Goal: Task Accomplishment & Management: Manage account settings

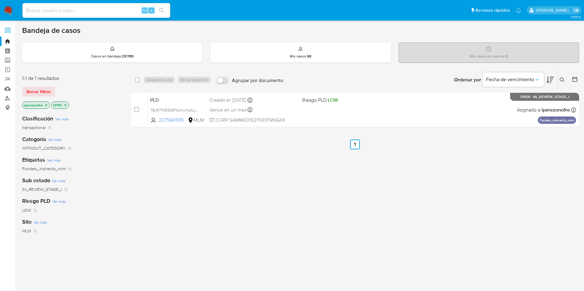
click at [98, 14] on input at bounding box center [96, 10] width 148 height 8
paste input "472796323"
type input "472796323"
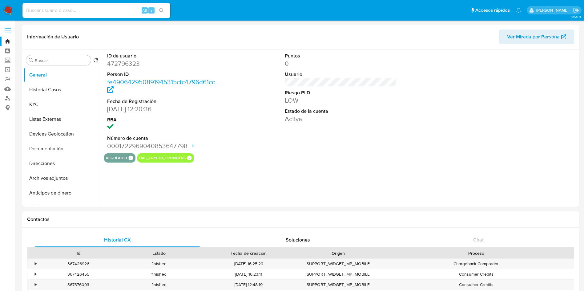
select select "10"
click at [55, 96] on button "Historial Casos" at bounding box center [60, 89] width 72 height 15
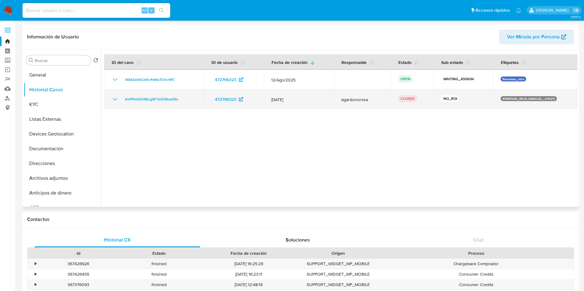
drag, startPoint x: 299, startPoint y: 99, endPoint x: 261, endPoint y: 98, distance: 37.9
click at [261, 98] on tr "XsPPhhDD9Bcg9FYxX39swZ9o 472796323 25/Jun/2025 dgardunorosa CLOSED NO_ROI REMES…" at bounding box center [340, 100] width 473 height 20
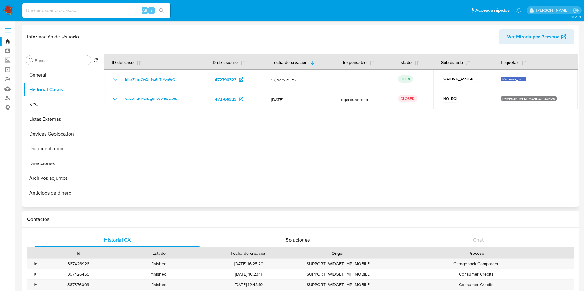
click at [460, 136] on div at bounding box center [339, 129] width 477 height 158
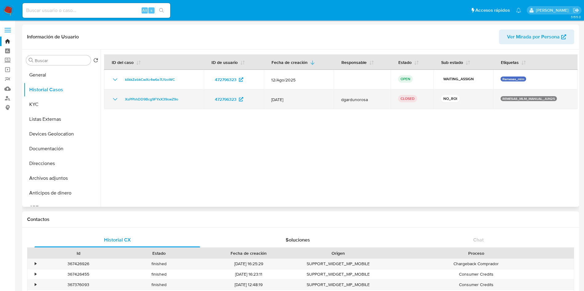
click at [117, 98] on icon "Mostrar/Ocultar" at bounding box center [114, 99] width 7 height 7
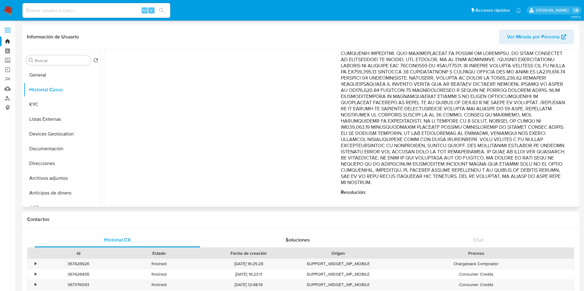
scroll to position [150, 0]
click at [484, 185] on div "Comentario : Resolución :" at bounding box center [453, 84] width 224 height 219
drag, startPoint x: 401, startPoint y: 107, endPoint x: 567, endPoint y: 183, distance: 182.8
click at [567, 183] on div "Fecha de vencimiento : 24/08/2025 13:17 Fecha de cierre : 22/07/2025 14:42 Ries…" at bounding box center [340, 84] width 458 height 229
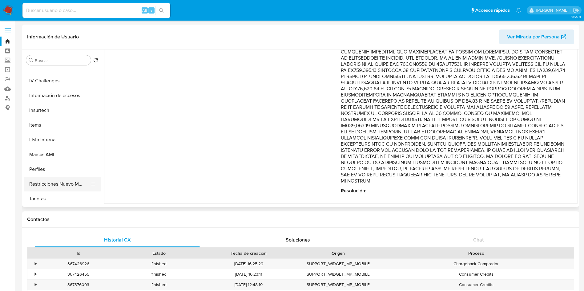
scroll to position [168, 0]
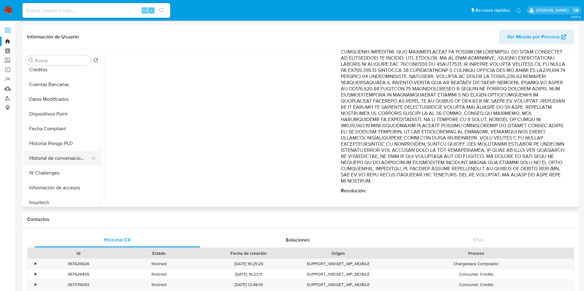
click at [76, 161] on button "Historial de conversaciones" at bounding box center [60, 158] width 72 height 15
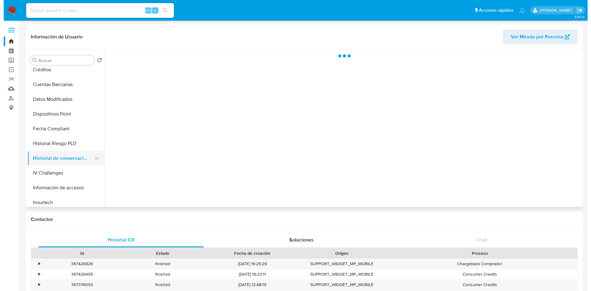
scroll to position [0, 0]
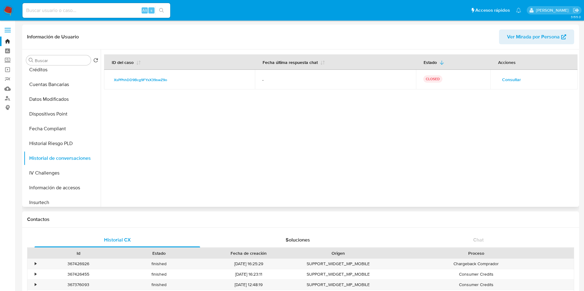
click at [513, 81] on span "Consultar" at bounding box center [511, 79] width 19 height 9
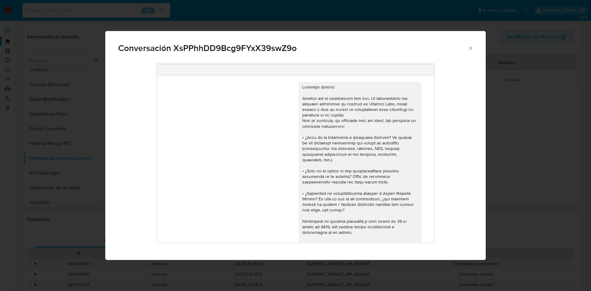
click at [470, 50] on icon "Cerrar" at bounding box center [470, 48] width 6 height 6
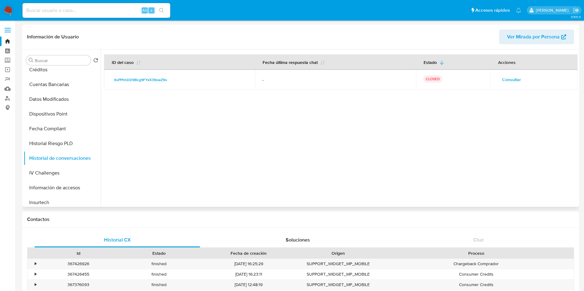
click at [354, 191] on div at bounding box center [339, 129] width 477 height 158
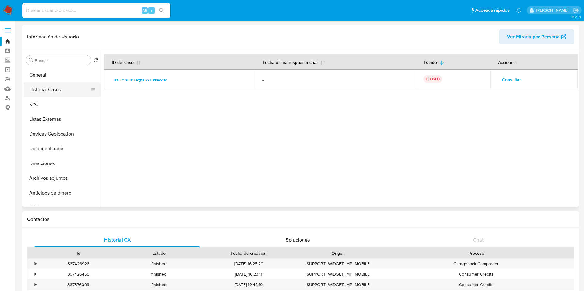
click at [42, 86] on button "Historial Casos" at bounding box center [60, 89] width 72 height 15
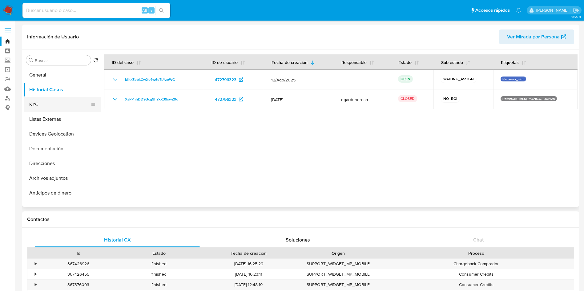
click at [48, 108] on button "KYC" at bounding box center [60, 104] width 72 height 15
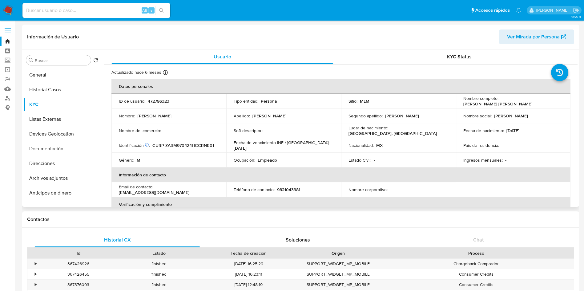
click at [290, 187] on p "9821043381" at bounding box center [288, 190] width 23 height 6
click at [292, 189] on p "9821043381" at bounding box center [288, 190] width 23 height 6
copy p "9821043381"
drag, startPoint x: 191, startPoint y: 194, endPoint x: 117, endPoint y: 192, distance: 73.6
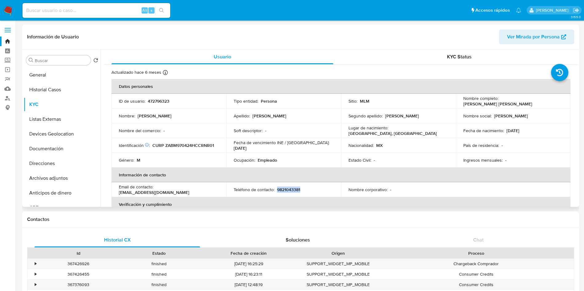
click at [116, 193] on td "Email de contacto : marcopolozaratebuenfil@gmail.com" at bounding box center [168, 189] width 115 height 15
copy p "marcopolozaratebuenfil@gmail.com"
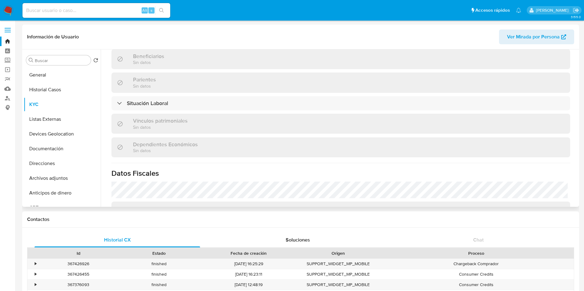
scroll to position [289, 0]
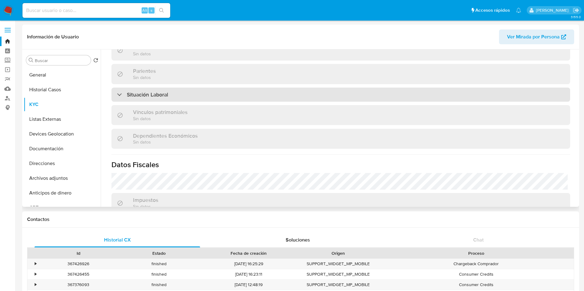
click at [352, 94] on div "Situación Laboral" at bounding box center [340, 95] width 458 height 14
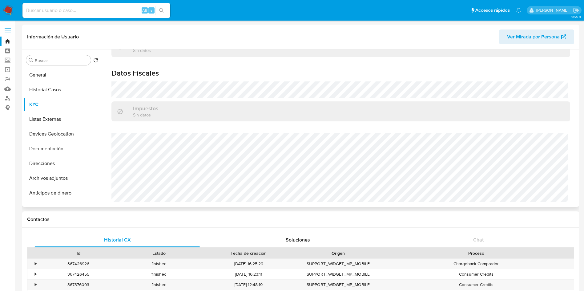
scroll to position [470, 0]
click at [45, 118] on button "Listas Externas" at bounding box center [60, 119] width 72 height 15
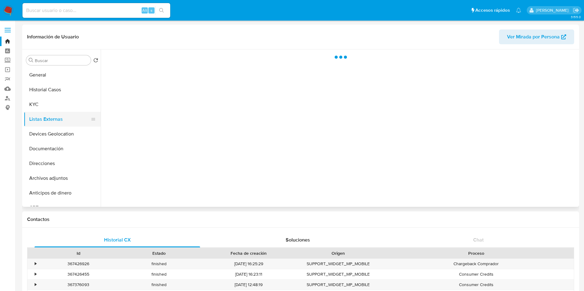
scroll to position [0, 0]
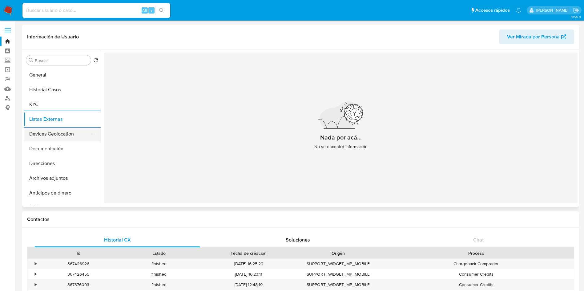
click at [55, 130] on button "Devices Geolocation" at bounding box center [60, 134] width 72 height 15
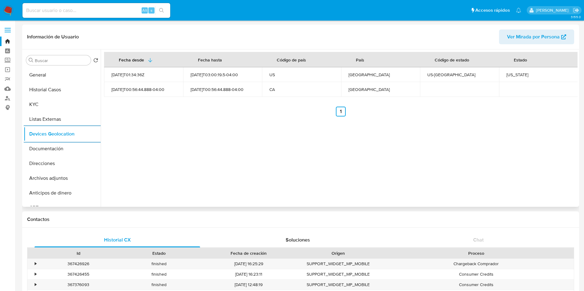
click at [513, 74] on div "California" at bounding box center [538, 75] width 64 height 6
copy div "California"
click at [428, 148] on div "Fecha desde Fecha hasta Código de país País Código de estado Estado 2022-03-01T…" at bounding box center [339, 129] width 477 height 158
click at [51, 146] on button "Documentación" at bounding box center [60, 149] width 72 height 15
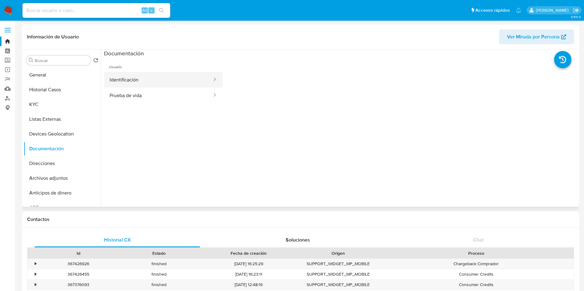
click at [149, 76] on button "Identificación" at bounding box center [158, 80] width 109 height 16
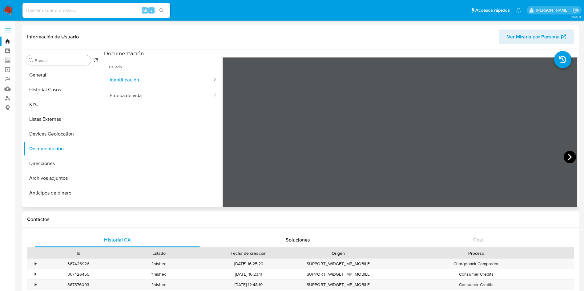
click at [568, 159] on icon at bounding box center [569, 157] width 12 height 12
click at [147, 97] on button "Prueba de vida" at bounding box center [158, 96] width 109 height 16
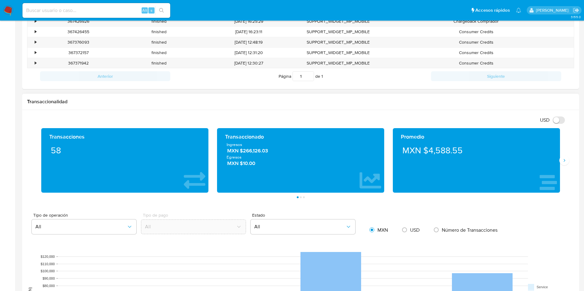
scroll to position [277, 0]
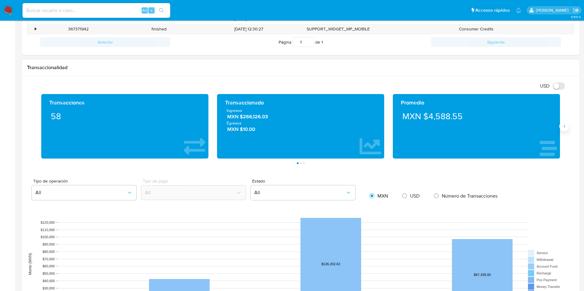
click at [565, 125] on icon "Siguiente" at bounding box center [563, 126] width 5 height 5
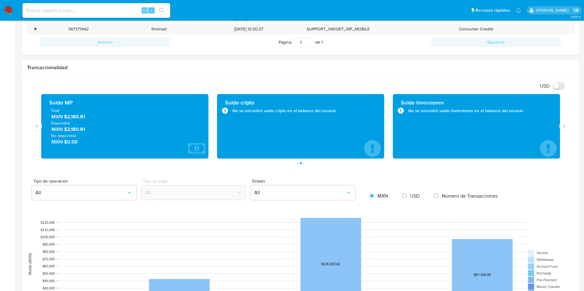
drag, startPoint x: 100, startPoint y: 119, endPoint x: 69, endPoint y: 119, distance: 31.4
click at [69, 119] on span "MXN $2,180.61" at bounding box center [124, 116] width 147 height 7
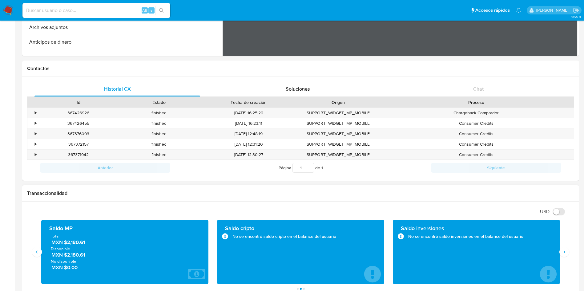
scroll to position [0, 0]
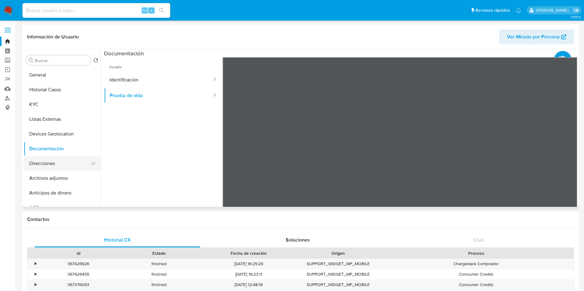
click at [48, 162] on button "Direcciones" at bounding box center [60, 163] width 72 height 15
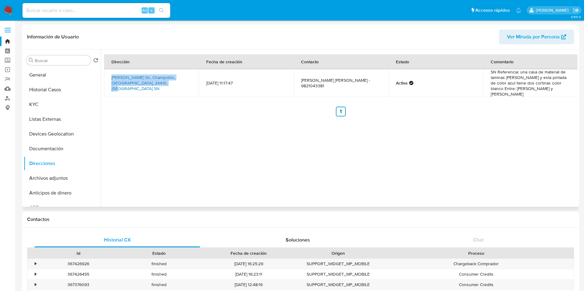
drag, startPoint x: 174, startPoint y: 84, endPoint x: 112, endPoint y: 74, distance: 62.3
click at [112, 74] on td "Alfredo V Bonfil Sn, Champotón, Campeche, 24410, Mexico SN" at bounding box center [151, 83] width 95 height 28
copy link "Alfredo V Bonfil Sn, Champotón, Campeche, 24410, Mexico SN"
click at [534, 76] on td "SN Referencia: una casa de material de laminas de zink y esta pintada de color …" at bounding box center [530, 83] width 95 height 28
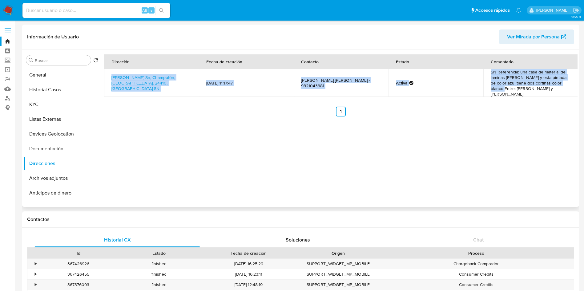
drag, startPoint x: 526, startPoint y: 68, endPoint x: 569, endPoint y: 84, distance: 45.6
click at [569, 84] on table "Dirección Fecha de creación Contacto Estado Comentario Alfredo V Bonfil Sn, Cha…" at bounding box center [341, 75] width 474 height 42
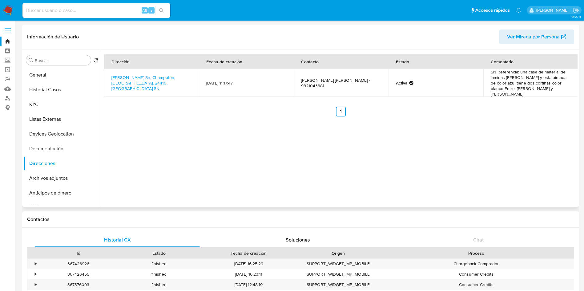
click at [547, 107] on ul "Anterior 1 Siguiente" at bounding box center [340, 112] width 473 height 10
click at [135, 78] on link "Alfredo V Bonfil Sn, Champotón, Campeche, 24410, Mexico SN" at bounding box center [143, 82] width 64 height 17
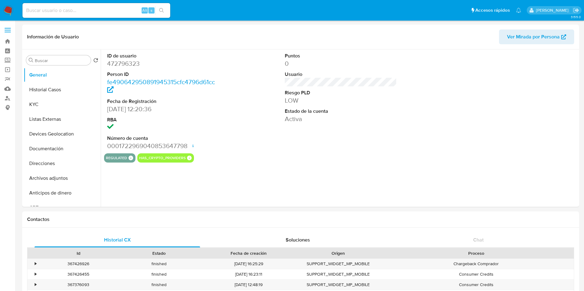
select select "10"
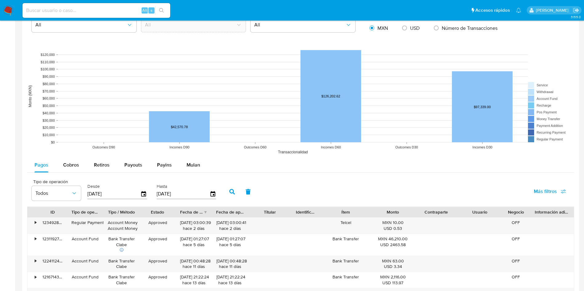
scroll to position [461, 0]
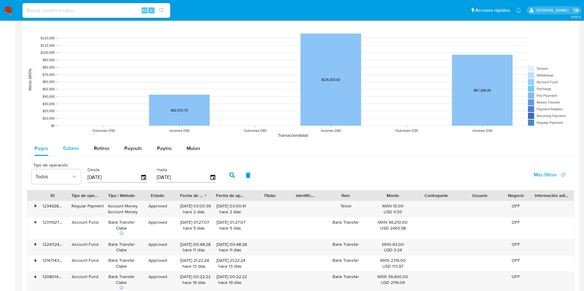
click at [75, 146] on span "Cobros" at bounding box center [71, 148] width 16 height 7
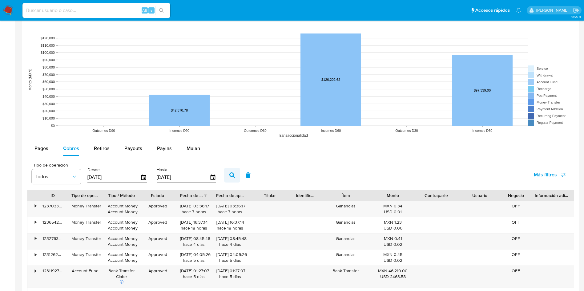
click at [234, 173] on icon "button" at bounding box center [232, 176] width 6 height 6
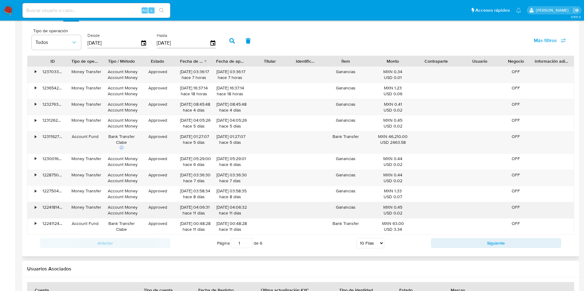
scroll to position [600, 0]
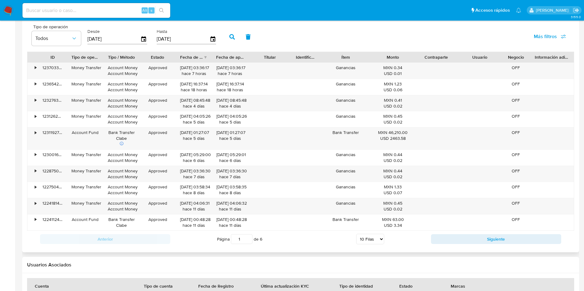
click at [378, 241] on select "5 Filas 10 Filas 20 Filas 25 Filas 50 Filas 100 Filas" at bounding box center [370, 239] width 28 height 10
select select "100"
click at [356, 234] on select "5 Filas 10 Filas 20 Filas 25 Filas 50 Filas 100 Filas" at bounding box center [370, 239] width 28 height 10
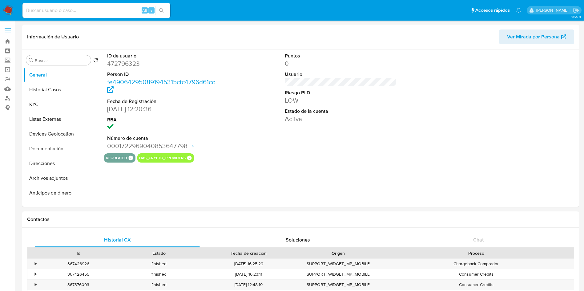
select select "10"
click at [9, 58] on label "Screening" at bounding box center [36, 61] width 73 height 10
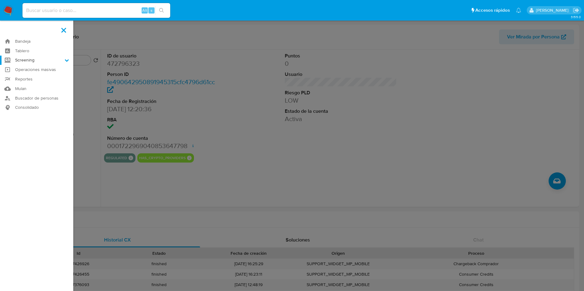
click at [0, 0] on input "Screening" at bounding box center [0, 0] width 0 height 0
click at [37, 86] on link "Herramientas" at bounding box center [36, 85] width 73 height 8
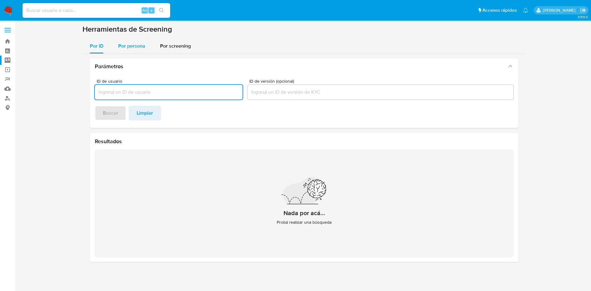
click at [138, 48] on span "Por persona" at bounding box center [131, 45] width 27 height 7
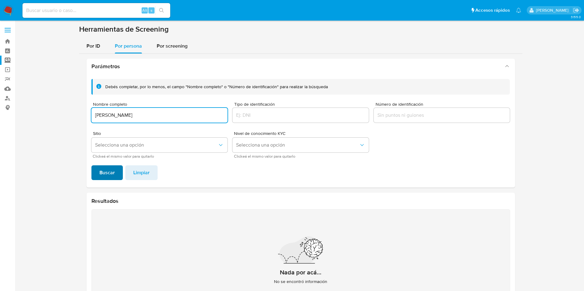
type input "[PERSON_NAME]"
click at [108, 170] on span "Buscar" at bounding box center [106, 173] width 15 height 14
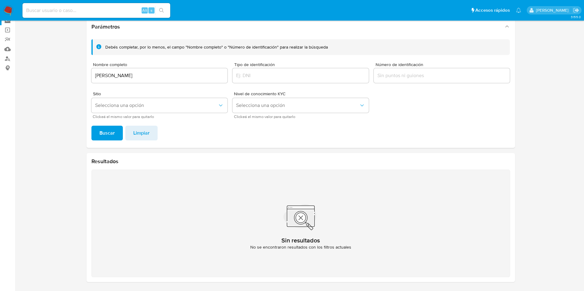
click at [295, 213] on icon at bounding box center [300, 218] width 26 height 17
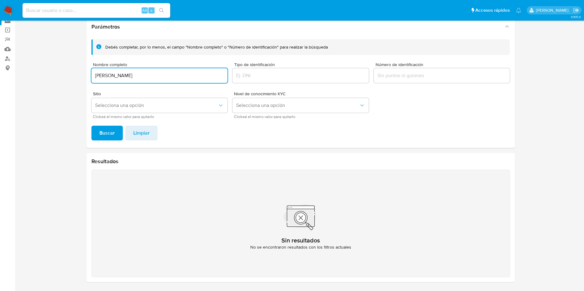
drag, startPoint x: 166, startPoint y: 74, endPoint x: 167, endPoint y: 81, distance: 6.5
click at [10, 61] on section "Bandeja Tablero Screening Búsqueda en Listas Watchlist Herramientas Operaciones…" at bounding box center [292, 125] width 584 height 331
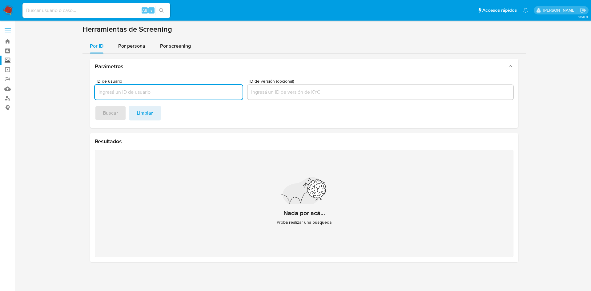
click at [76, 8] on input at bounding box center [96, 10] width 148 height 8
click at [10, 10] on img at bounding box center [8, 10] width 10 height 10
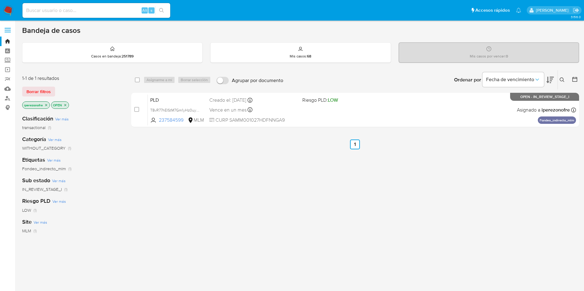
click at [562, 81] on icon at bounding box center [561, 80] width 5 height 5
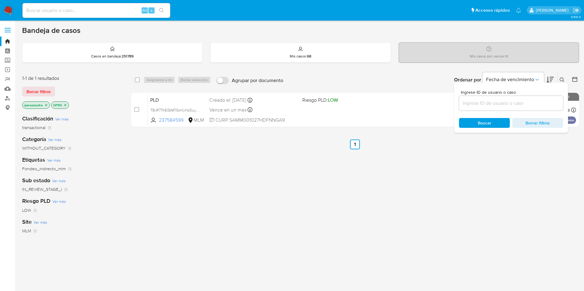
click at [511, 103] on input at bounding box center [511, 103] width 104 height 8
type input "472796323"
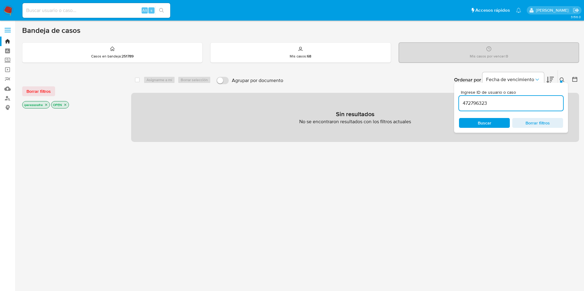
click at [486, 125] on span "Buscar" at bounding box center [484, 123] width 14 height 10
click at [48, 105] on icon "close-filter" at bounding box center [46, 105] width 4 height 4
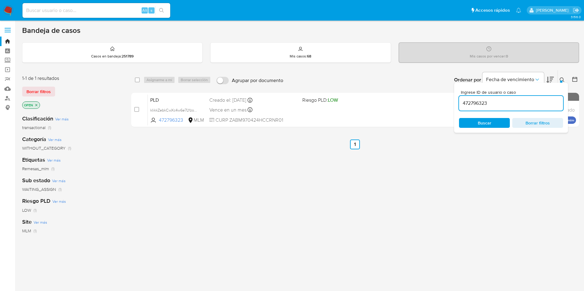
click at [36, 105] on icon "close-filter" at bounding box center [36, 105] width 2 height 2
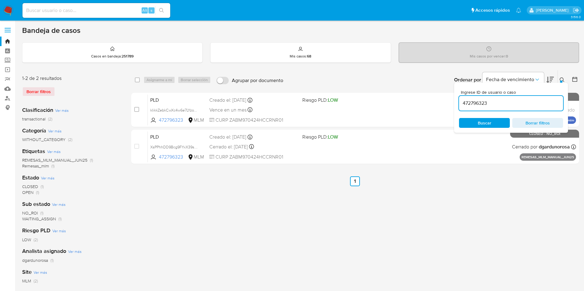
click at [487, 124] on span "Buscar" at bounding box center [484, 123] width 14 height 10
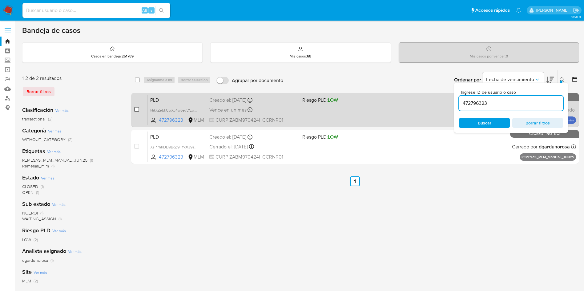
drag, startPoint x: 136, startPoint y: 108, endPoint x: 196, endPoint y: 101, distance: 59.8
click at [136, 108] on input "checkbox" at bounding box center [136, 109] width 5 height 5
checkbox input "true"
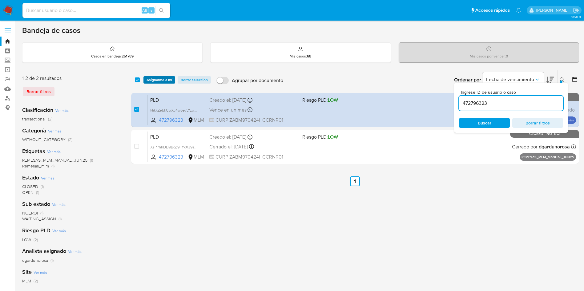
click at [158, 78] on span "Asignarme a mí" at bounding box center [159, 80] width 26 height 6
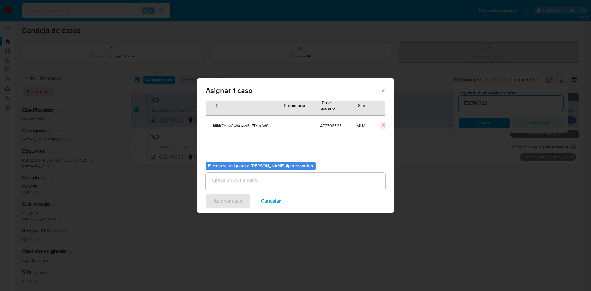
scroll to position [32, 0]
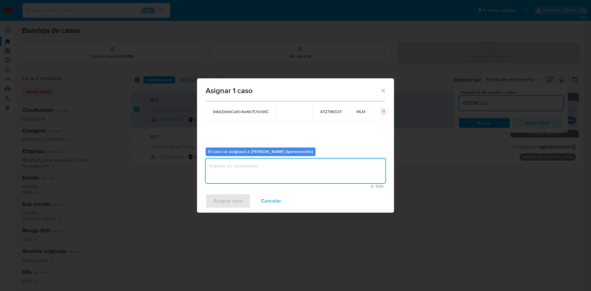
click at [305, 165] on textarea "assign-modal" at bounding box center [296, 171] width 180 height 25
type textarea "IPO"
click at [228, 200] on span "Asignar caso" at bounding box center [228, 201] width 29 height 14
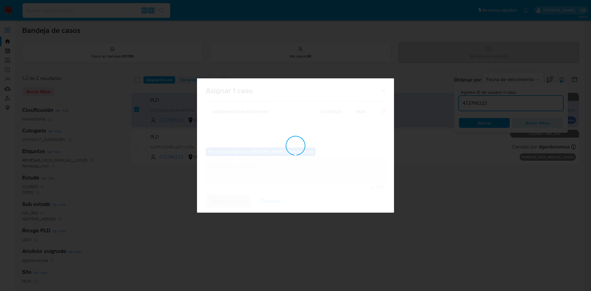
checkbox input "false"
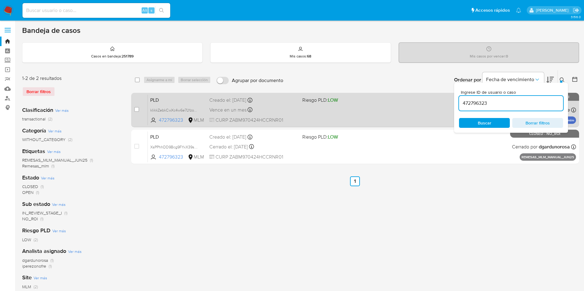
click at [293, 108] on div "Vence en un mes Vence el 11/10/2025 02:05:25" at bounding box center [253, 110] width 88 height 8
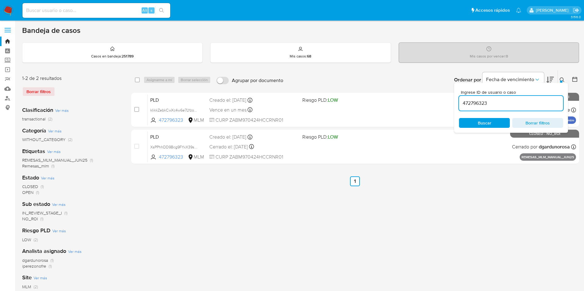
click at [473, 109] on div "472796323" at bounding box center [511, 103] width 104 height 15
click at [474, 102] on input "472796323" at bounding box center [511, 103] width 104 height 8
paste input "D51abs7JqyXtRmxdzqxbikl8"
type input "D51abs7JqyXtRmxdzqxbikl8"
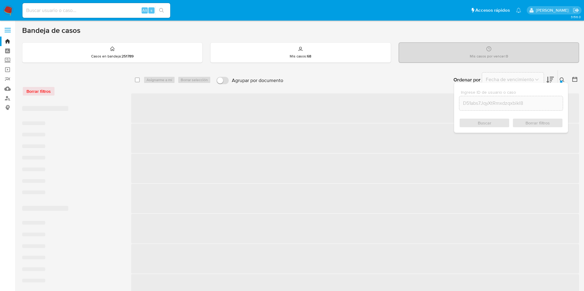
click at [489, 120] on div "Buscar Borrar filtros" at bounding box center [511, 123] width 104 height 10
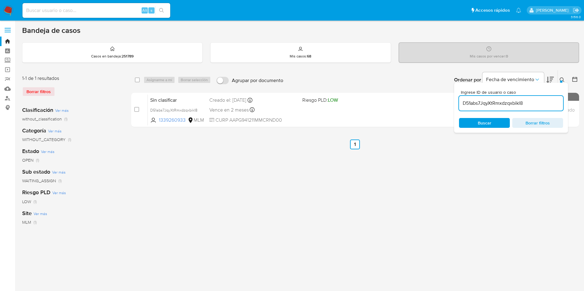
drag, startPoint x: 135, startPoint y: 110, endPoint x: 159, endPoint y: 88, distance: 32.4
click at [134, 111] on input "checkbox" at bounding box center [136, 109] width 5 height 5
checkbox input "true"
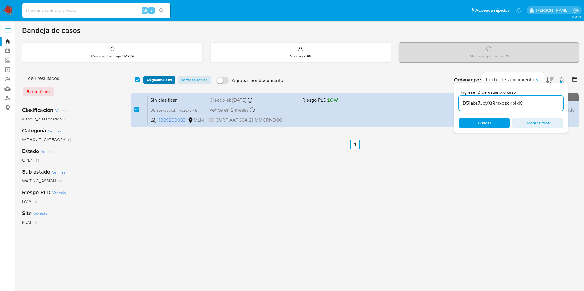
click at [154, 80] on span "Asignarme a mí" at bounding box center [159, 80] width 26 height 6
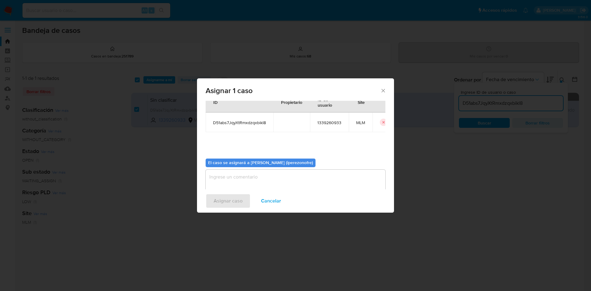
scroll to position [32, 0]
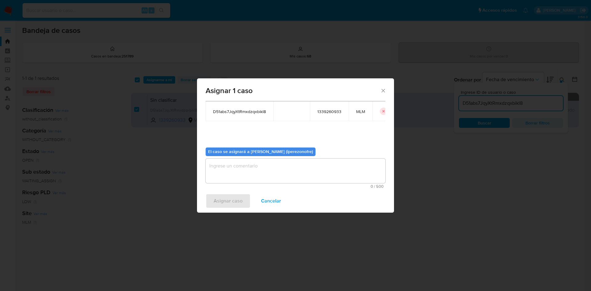
click at [271, 161] on textarea "assign-modal" at bounding box center [296, 171] width 180 height 25
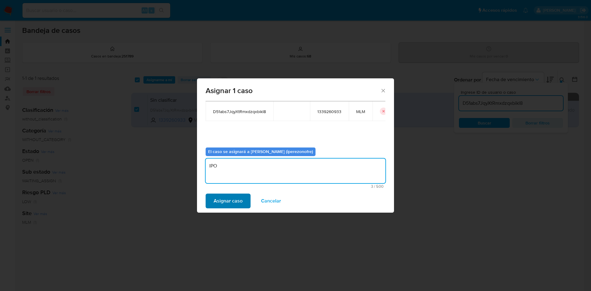
type textarea "IPO"
click at [228, 204] on span "Asignar caso" at bounding box center [228, 201] width 29 height 14
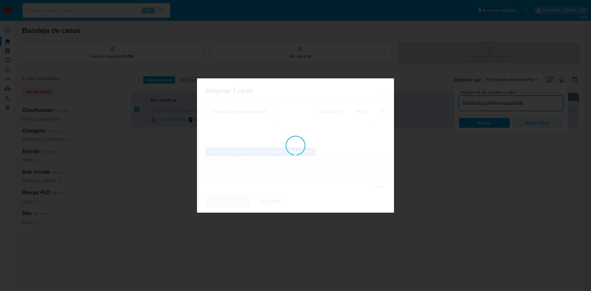
checkbox input "false"
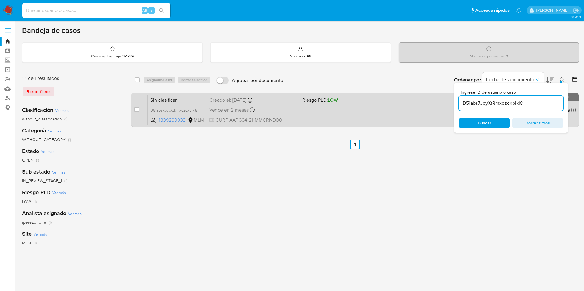
click at [294, 114] on div "Sin clasificar D51abs7JqyXtRmxdzqxbikl8 1339260933 MLM Riesgo PLD: LOW Creado e…" at bounding box center [362, 109] width 428 height 31
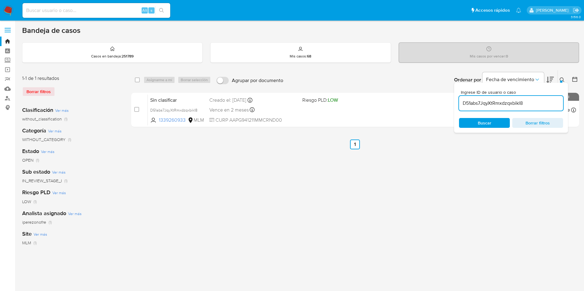
click at [509, 101] on input "D51abs7JqyXtRmxdzqxbikl8" at bounding box center [511, 103] width 104 height 8
paste input "obXwaeuAKD49qpJWEn52DcfA"
type input "obXwaeuAKD49qpJWEn52DcfA"
click at [498, 128] on div "Ingrese ID de usuario o caso obXwaeuAKD49qpJWEn52DcfA Buscar Borrar filtros" at bounding box center [511, 108] width 114 height 50
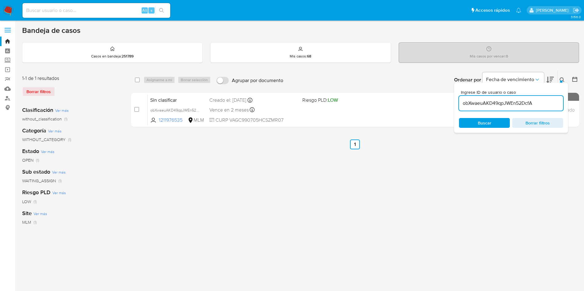
click at [496, 122] on span "Buscar" at bounding box center [484, 123] width 42 height 9
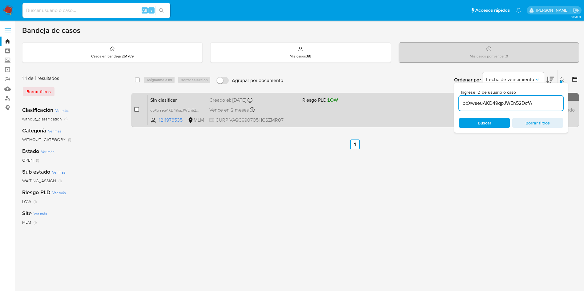
click at [134, 110] on input "checkbox" at bounding box center [136, 109] width 5 height 5
checkbox input "true"
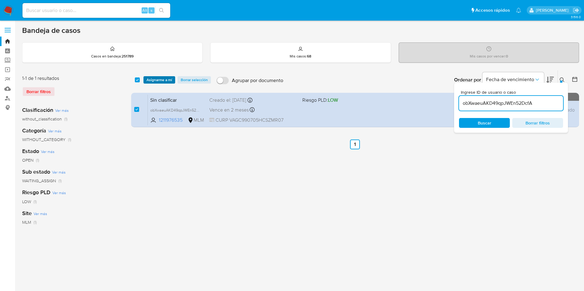
click at [150, 79] on span "Asignarme a mí" at bounding box center [159, 80] width 26 height 6
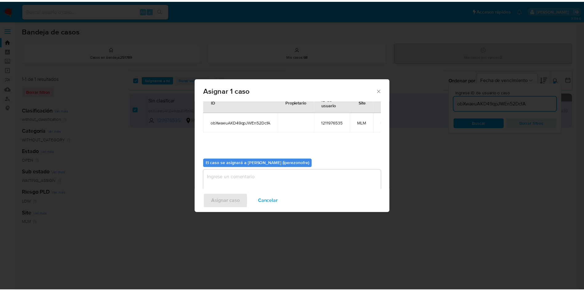
scroll to position [32, 0]
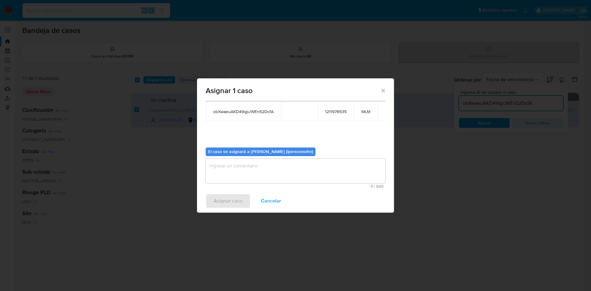
click at [277, 171] on textarea "assign-modal" at bounding box center [296, 171] width 180 height 25
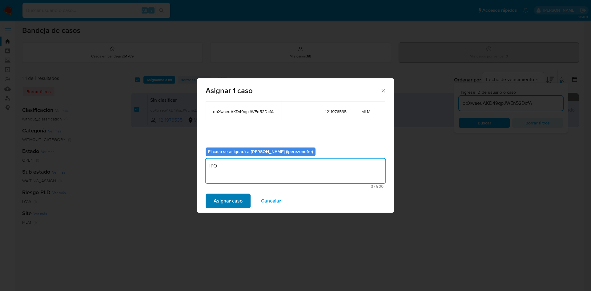
type textarea "IPO"
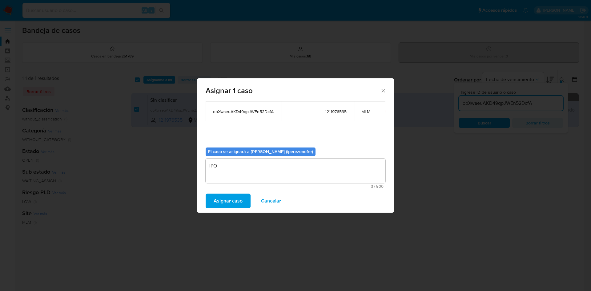
click at [230, 200] on span "Asignar caso" at bounding box center [228, 201] width 29 height 14
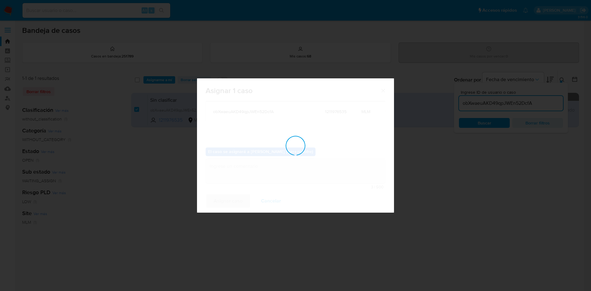
checkbox input "false"
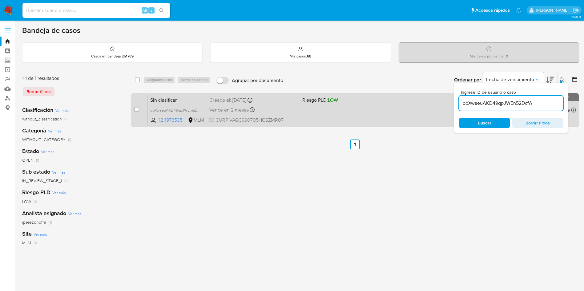
click at [320, 113] on div "Sin clasificar obXwaeuAKD49qpJWEn52DcfA 1211976535 MLM Riesgo PLD: LOW Creado e…" at bounding box center [362, 109] width 428 height 31
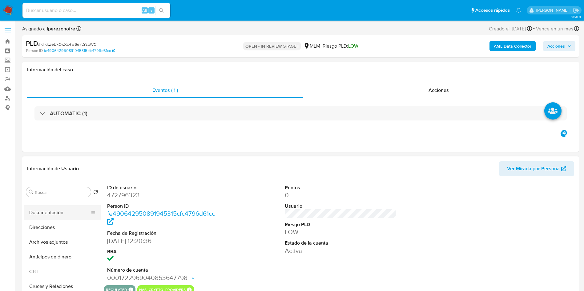
scroll to position [92, 0]
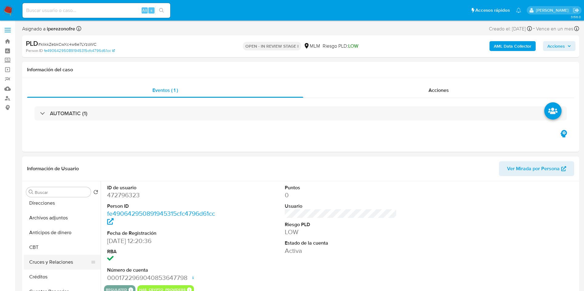
select select "10"
click at [54, 217] on button "Archivos adjuntos" at bounding box center [60, 218] width 72 height 15
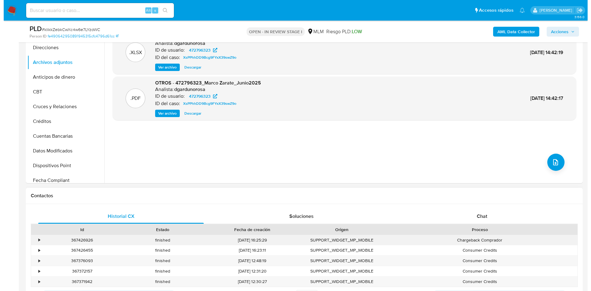
scroll to position [138, 0]
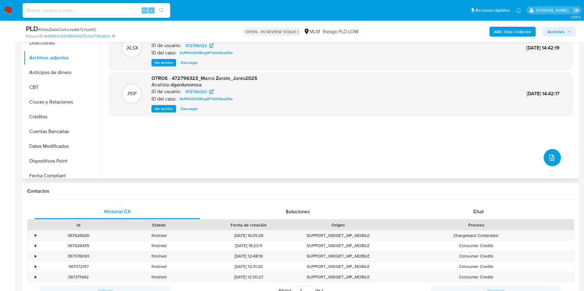
click at [548, 155] on span "upload-file" at bounding box center [551, 157] width 7 height 7
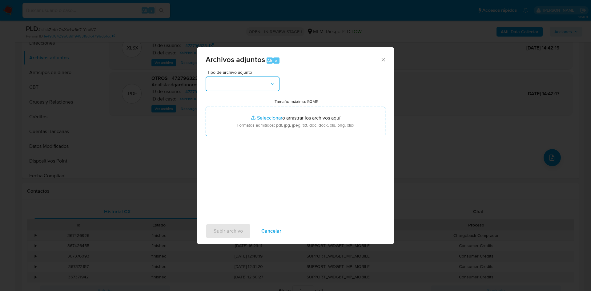
click at [263, 87] on button "button" at bounding box center [243, 84] width 74 height 15
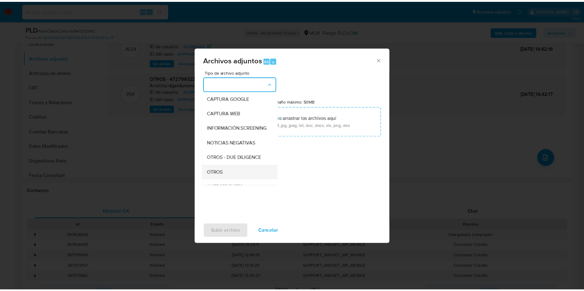
scroll to position [46, 0]
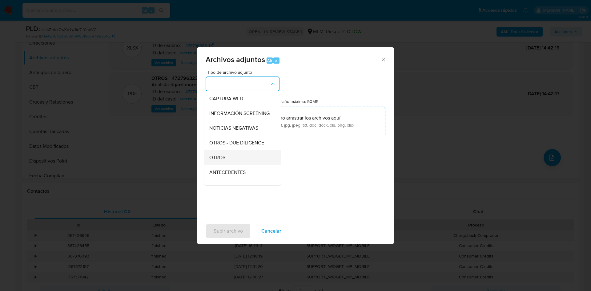
click at [233, 157] on div "OTROS" at bounding box center [240, 157] width 63 height 15
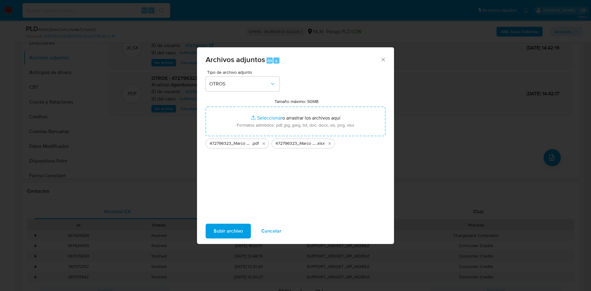
click at [235, 233] on span "Subir archivo" at bounding box center [228, 232] width 29 height 14
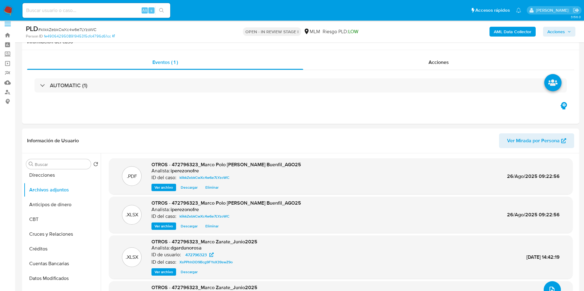
scroll to position [0, 0]
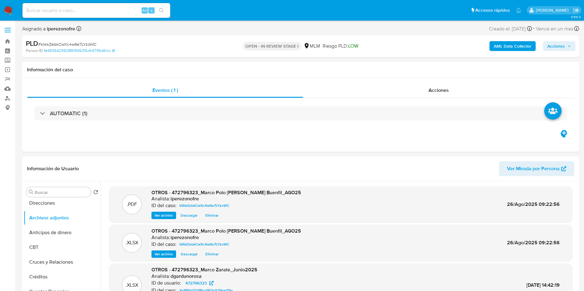
click at [567, 47] on span "Acciones" at bounding box center [559, 46] width 24 height 9
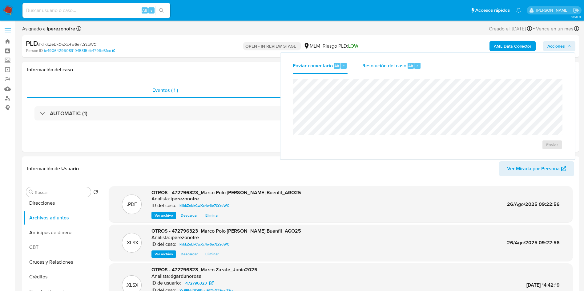
click at [369, 65] on span "Resolución del caso" at bounding box center [384, 65] width 44 height 7
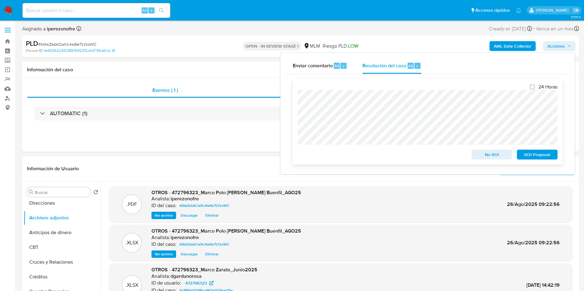
click at [485, 156] on span "No ROI" at bounding box center [492, 154] width 32 height 9
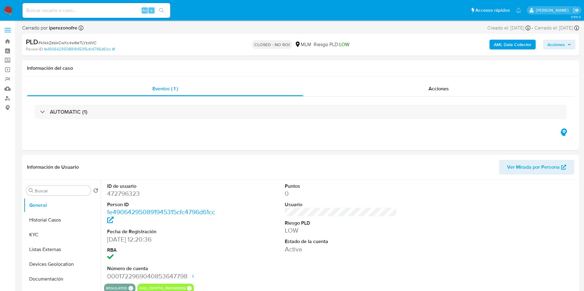
select select "10"
click at [37, 223] on button "Historial Casos" at bounding box center [60, 220] width 72 height 15
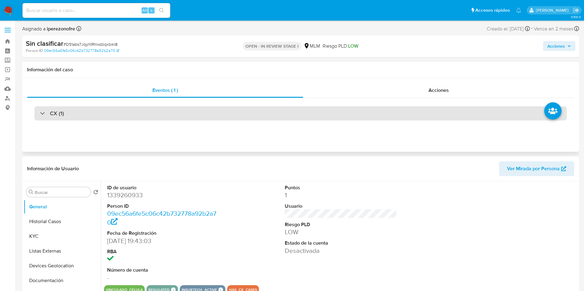
select select "10"
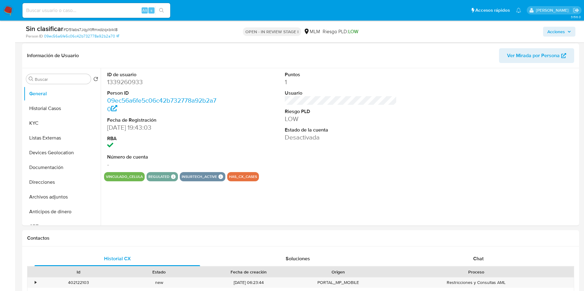
scroll to position [92, 0]
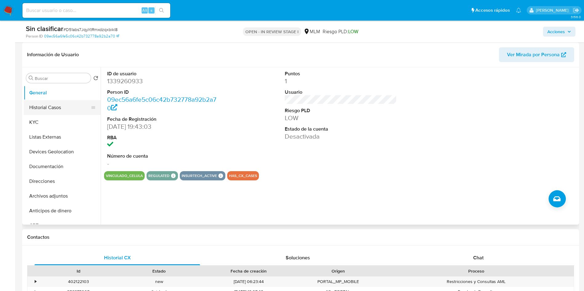
click at [59, 103] on button "Historial Casos" at bounding box center [60, 107] width 72 height 15
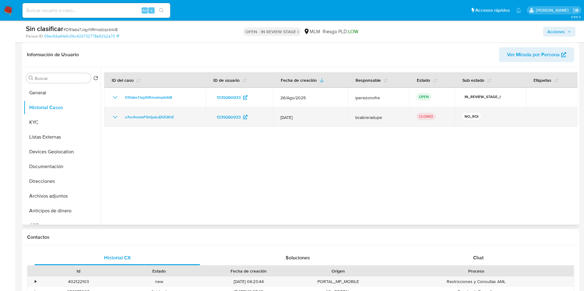
click at [113, 118] on icon "Mostrar/Ocultar" at bounding box center [114, 117] width 7 height 7
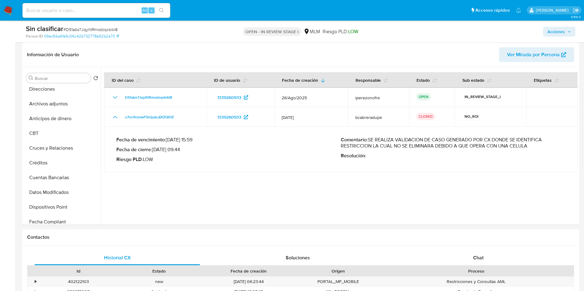
click at [563, 32] on span "Acciones" at bounding box center [556, 32] width 18 height 10
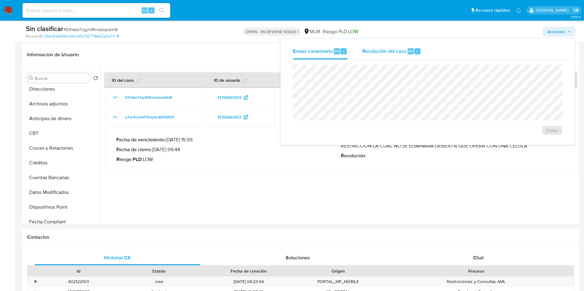
click at [391, 50] on span "Resolución del caso" at bounding box center [384, 50] width 44 height 7
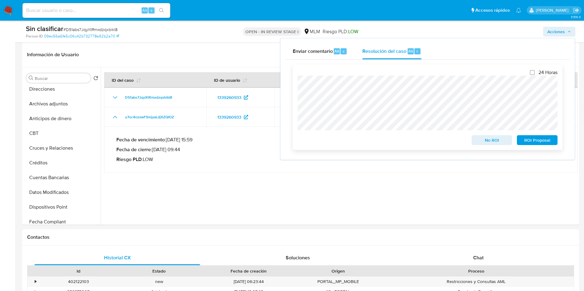
click at [489, 139] on span "No ROI" at bounding box center [492, 140] width 32 height 9
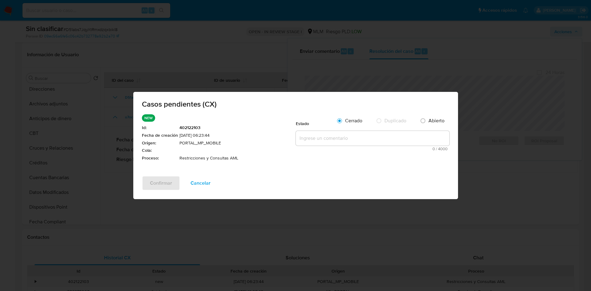
click at [348, 133] on textarea at bounding box center [373, 138] width 154 height 15
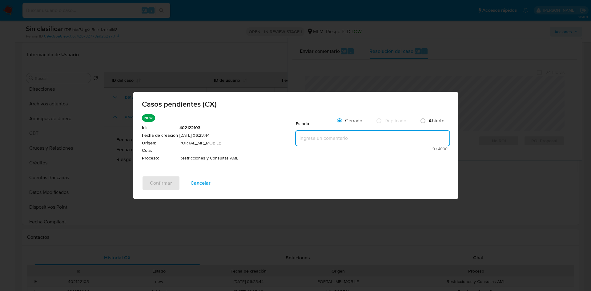
paste textarea "Se realiza validación de caso generado por CX en el que se identifica restricci…"
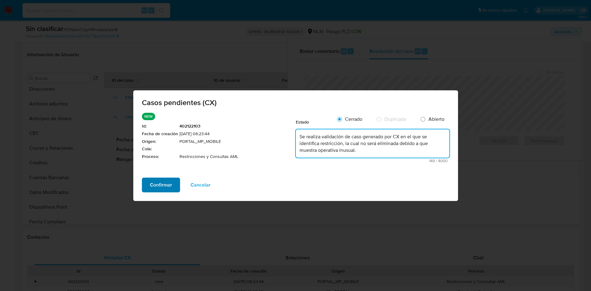
type textarea "Se realiza validación de caso generado por CX en el que se identifica restricci…"
click at [167, 187] on span "Confirmar" at bounding box center [161, 185] width 22 height 14
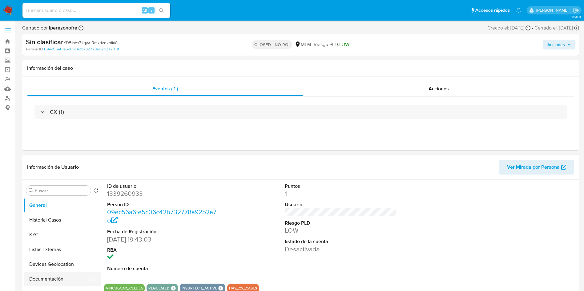
select select "10"
click at [60, 217] on button "Historial Casos" at bounding box center [60, 220] width 72 height 15
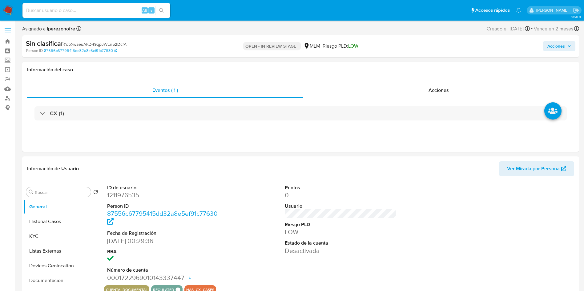
select select "10"
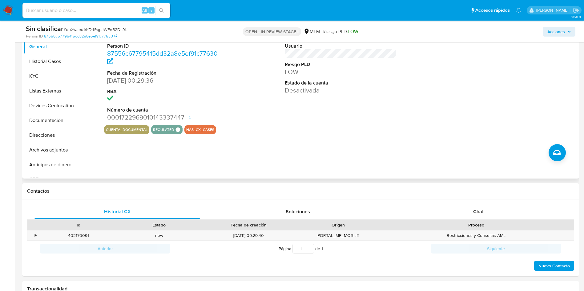
scroll to position [92, 0]
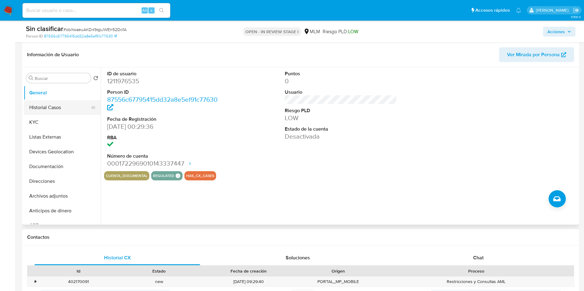
click at [49, 107] on button "Historial Casos" at bounding box center [60, 107] width 72 height 15
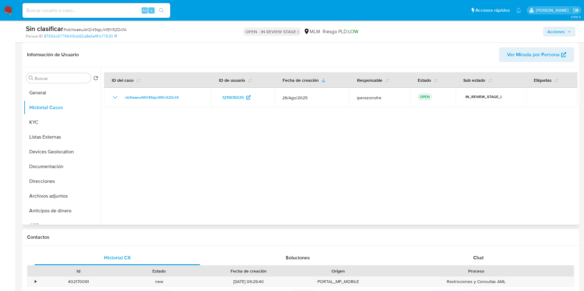
click at [367, 196] on div at bounding box center [339, 146] width 477 height 158
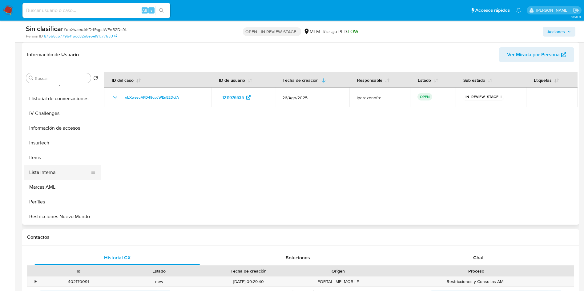
scroll to position [260, 0]
click at [63, 205] on button "Restricciones Nuevo Mundo" at bounding box center [60, 202] width 72 height 15
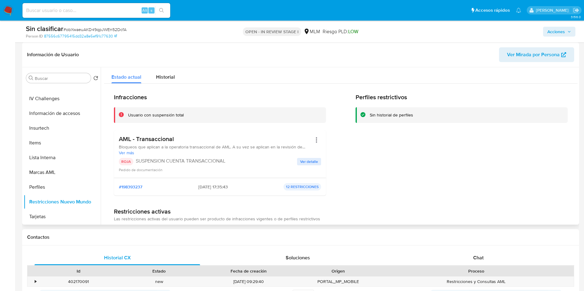
click at [307, 161] on span "Ver detalle" at bounding box center [309, 162] width 18 height 6
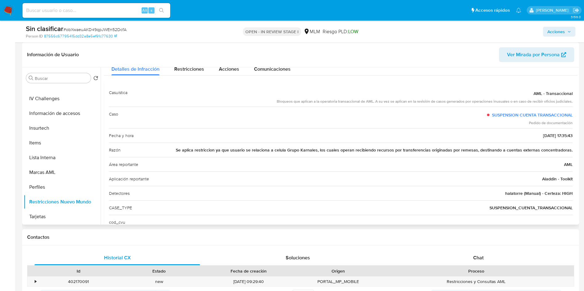
scroll to position [35, 0]
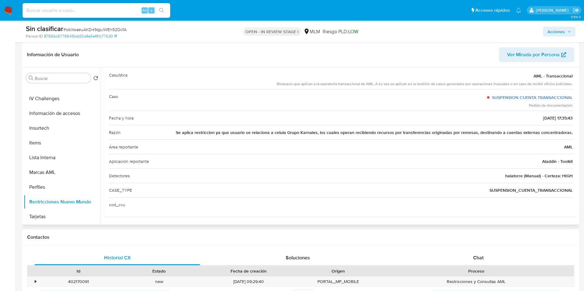
drag, startPoint x: 289, startPoint y: 132, endPoint x: 319, endPoint y: 132, distance: 30.2
click at [319, 132] on span "Se aplica restriccion ya que usuario se relaciona a celula Grupo Karnales, los …" at bounding box center [374, 133] width 397 height 6
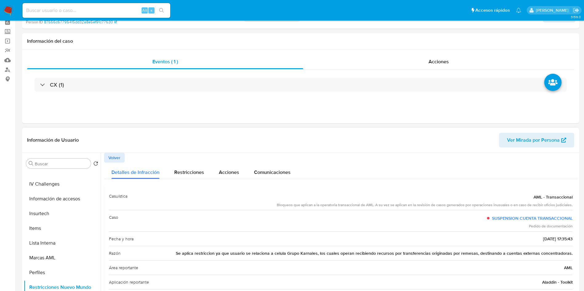
scroll to position [0, 0]
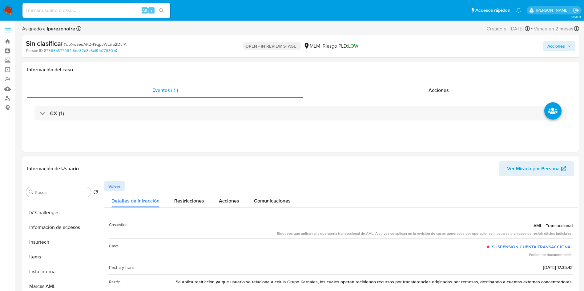
click at [572, 44] on button "Acciones" at bounding box center [559, 46] width 32 height 10
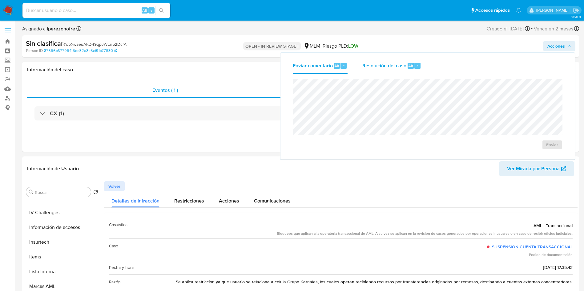
click at [385, 66] on span "Resolución del caso" at bounding box center [384, 65] width 44 height 7
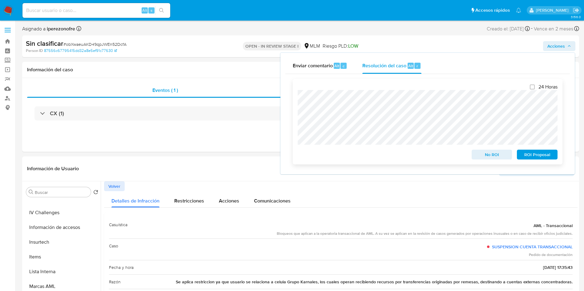
click at [484, 154] on span "No ROI" at bounding box center [492, 154] width 32 height 9
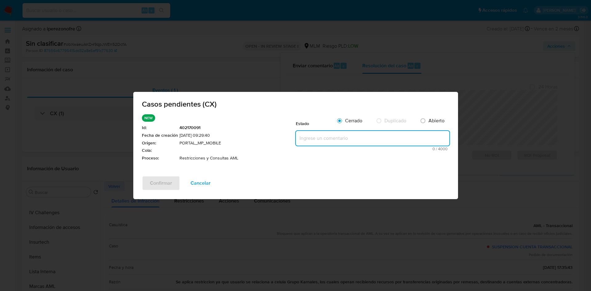
click at [384, 139] on textarea at bounding box center [373, 138] width 154 height 15
paste textarea "Se realiza validación de caso generado por CX en el que se identifica restricci…"
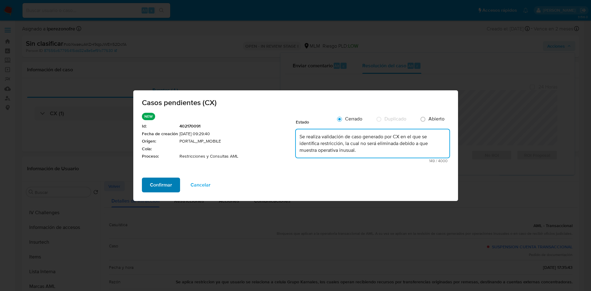
type textarea "Se realiza validación de caso generado por CX en el que se identifica restricci…"
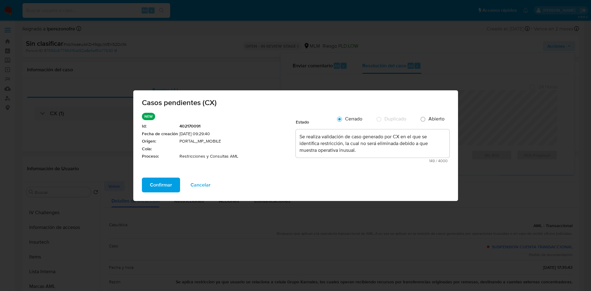
click at [161, 184] on span "Confirmar" at bounding box center [161, 185] width 22 height 14
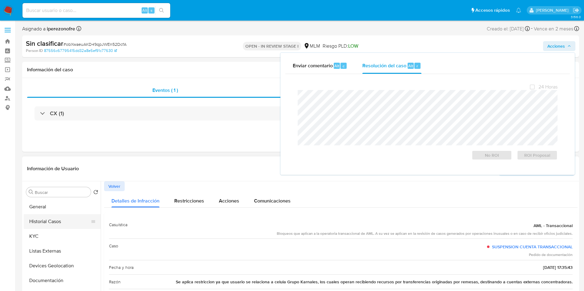
click at [59, 224] on button "Historial Casos" at bounding box center [60, 221] width 72 height 15
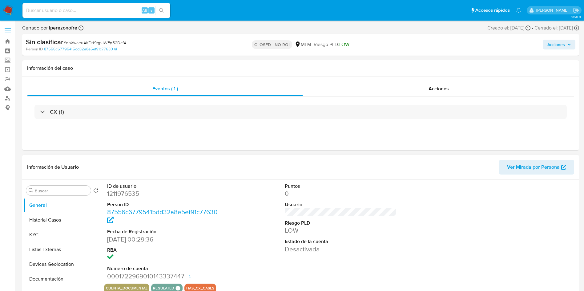
select select "10"
click at [47, 222] on button "Historial Casos" at bounding box center [60, 220] width 72 height 15
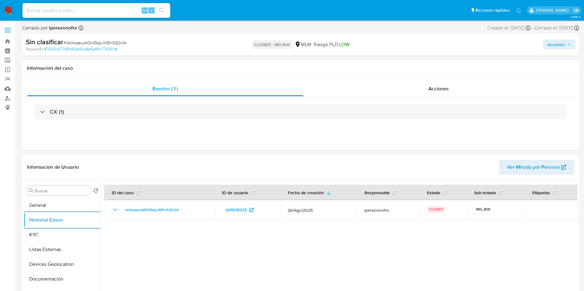
click at [88, 8] on input at bounding box center [96, 10] width 148 height 8
paste input "692537427"
type input "692537427"
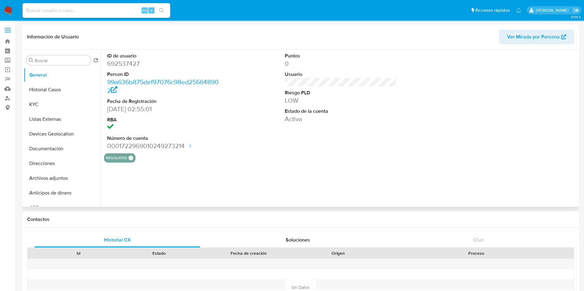
select select "10"
click at [54, 87] on button "Historial Casos" at bounding box center [60, 89] width 72 height 15
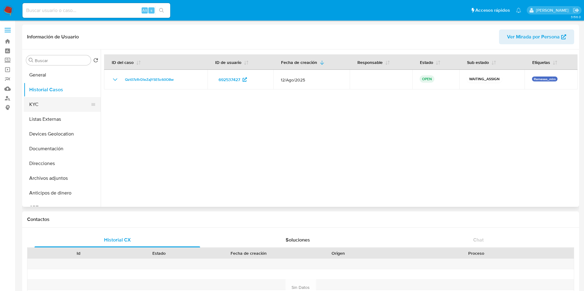
click at [56, 106] on button "KYC" at bounding box center [60, 104] width 72 height 15
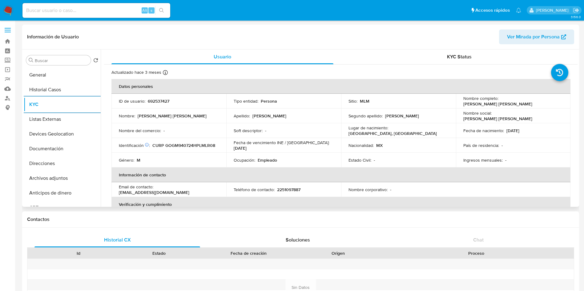
click at [289, 188] on p "2251097887" at bounding box center [288, 190] width 23 height 6
click at [290, 189] on p "2251097887" at bounding box center [288, 190] width 23 height 6
copy p "2251097887"
drag, startPoint x: 210, startPoint y: 190, endPoint x: 154, endPoint y: 190, distance: 56.0
click at [154, 190] on div "Email de contacto : genesismg33@gmail.com" at bounding box center [169, 189] width 100 height 11
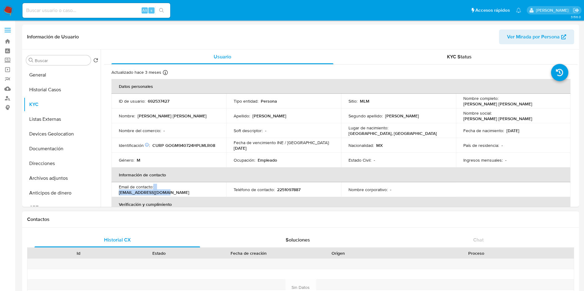
copy div "genesismg33@gmail.com"
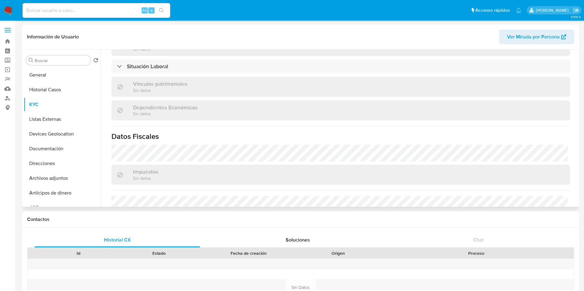
scroll to position [331, 0]
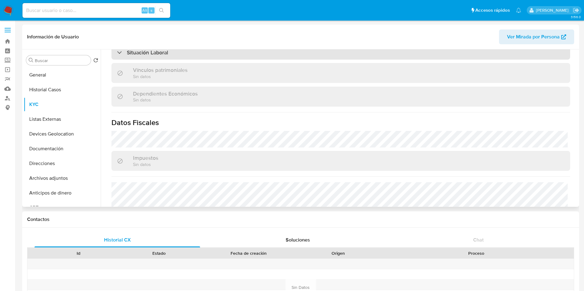
click at [380, 53] on div "Situación Laboral" at bounding box center [340, 53] width 458 height 14
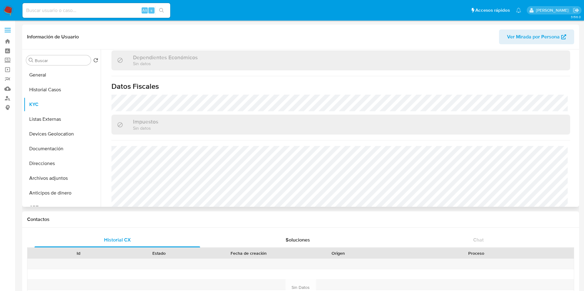
scroll to position [469, 0]
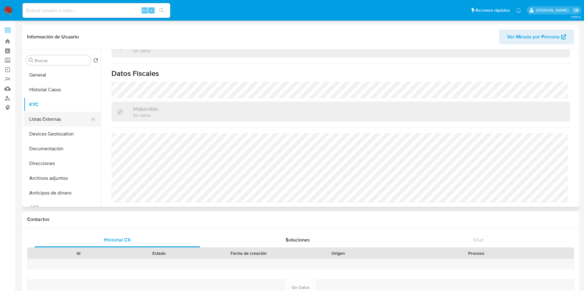
click at [58, 121] on button "Listas Externas" at bounding box center [60, 119] width 72 height 15
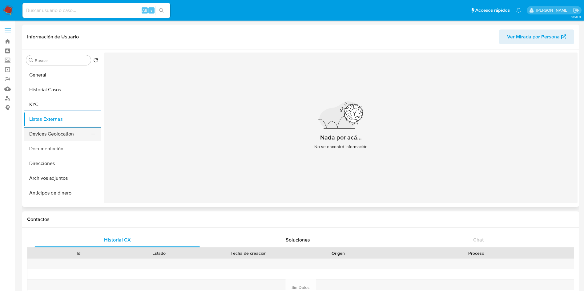
click at [46, 133] on button "Devices Geolocation" at bounding box center [60, 134] width 72 height 15
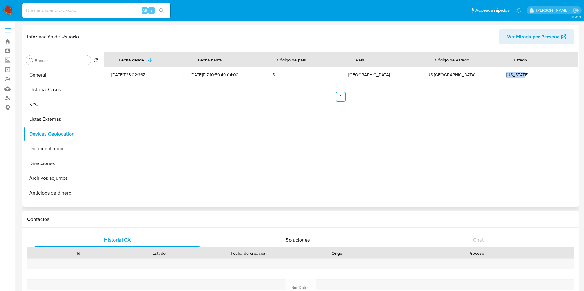
drag, startPoint x: 503, startPoint y: 74, endPoint x: 522, endPoint y: 74, distance: 18.5
click at [522, 74] on td "New York" at bounding box center [538, 74] width 79 height 15
copy div "New York"
click at [64, 148] on button "Documentación" at bounding box center [60, 149] width 72 height 15
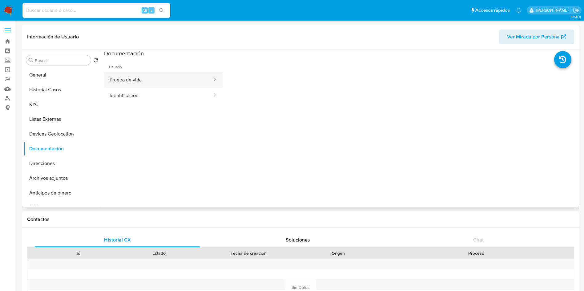
click at [158, 77] on button "Prueba de vida" at bounding box center [158, 80] width 109 height 16
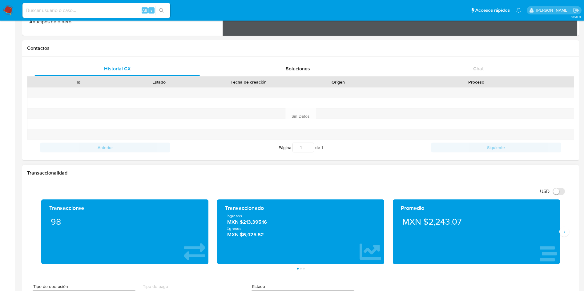
scroll to position [185, 0]
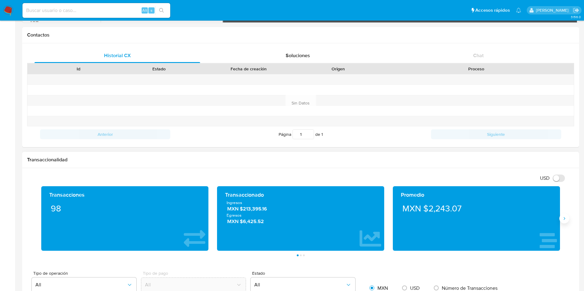
click at [563, 223] on button "Siguiente" at bounding box center [564, 219] width 10 height 10
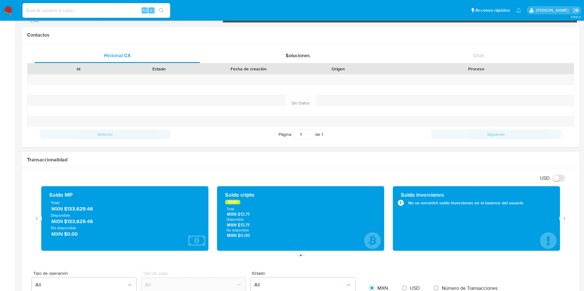
drag, startPoint x: 100, startPoint y: 212, endPoint x: 67, endPoint y: 211, distance: 33.2
click at [67, 211] on span "MXN $133,629.46" at bounding box center [124, 209] width 147 height 7
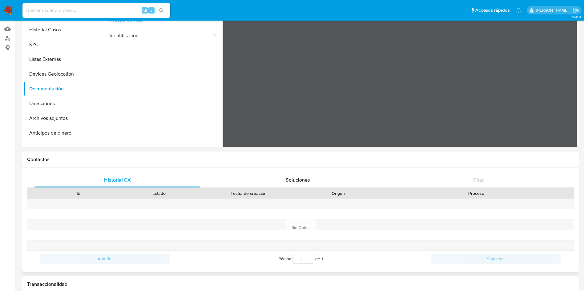
scroll to position [0, 0]
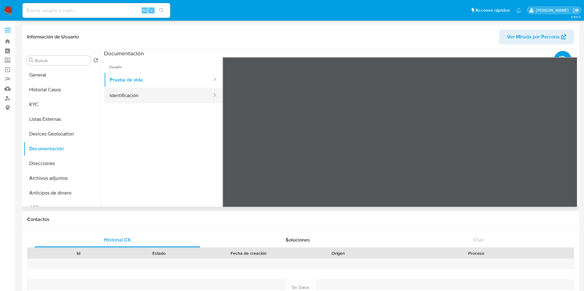
click at [140, 93] on button "Identificación" at bounding box center [158, 96] width 109 height 16
click at [568, 156] on icon at bounding box center [570, 157] width 4 height 6
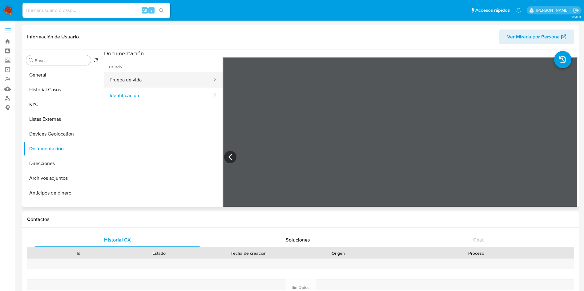
click at [170, 79] on button "Prueba de vida" at bounding box center [158, 80] width 109 height 16
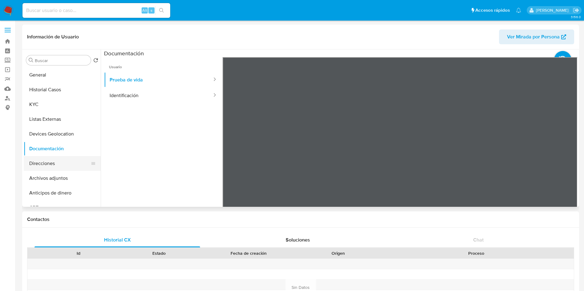
click at [40, 161] on button "Direcciones" at bounding box center [60, 163] width 72 height 15
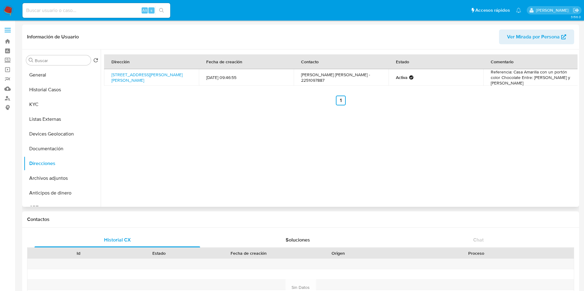
click at [549, 77] on td "Referencia: Casa Amarilla con un portón color Chocolate Entre: Adolfo López Mat…" at bounding box center [530, 77] width 95 height 17
click at [48, 93] on button "Historial Casos" at bounding box center [60, 89] width 72 height 15
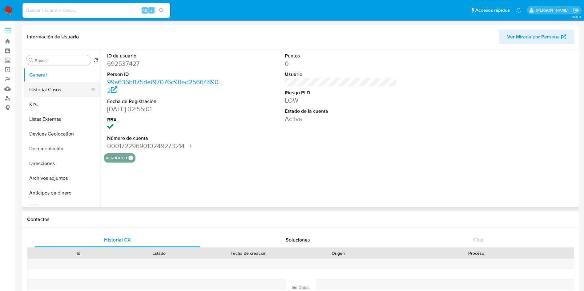
select select "10"
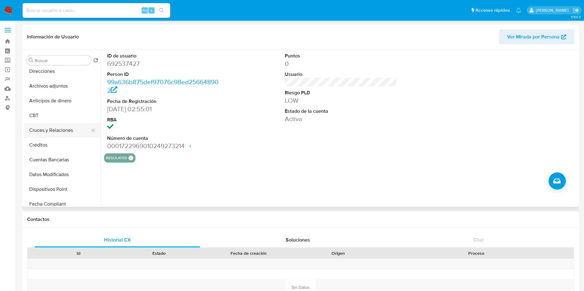
scroll to position [138, 0]
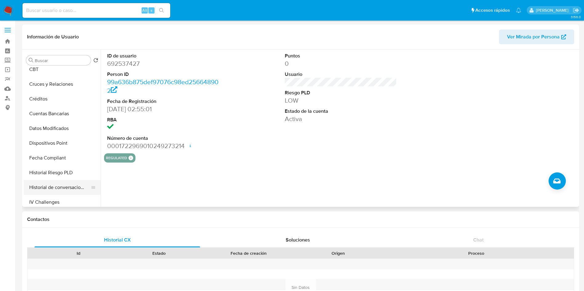
drag, startPoint x: 52, startPoint y: 183, endPoint x: 47, endPoint y: 184, distance: 5.0
click at [51, 184] on button "Historial de conversaciones" at bounding box center [60, 187] width 72 height 15
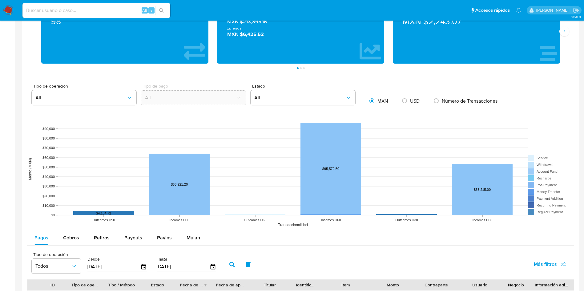
scroll to position [508, 0]
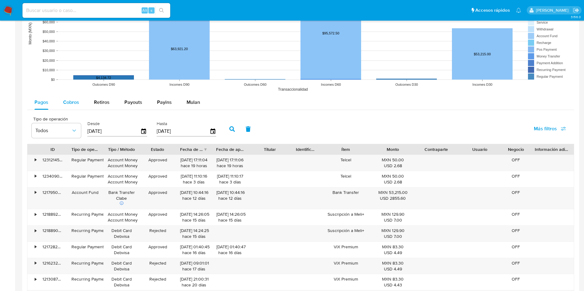
click at [67, 102] on span "Cobros" at bounding box center [71, 102] width 16 height 7
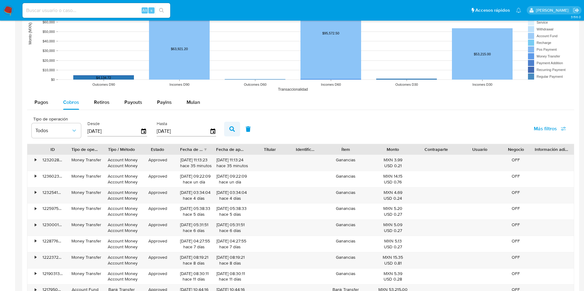
click at [231, 130] on icon "button" at bounding box center [232, 129] width 6 height 6
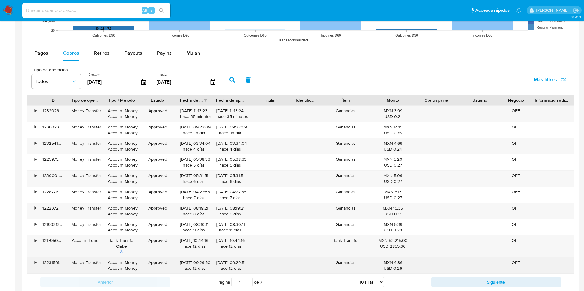
scroll to position [656, 0]
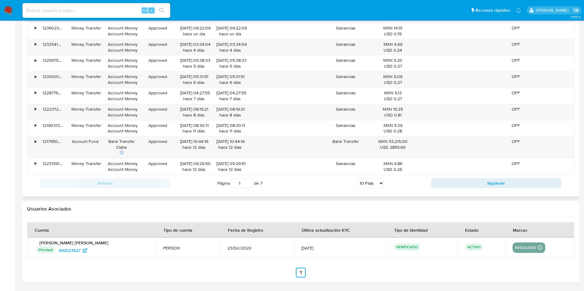
click at [368, 182] on select "5 Filas 10 Filas 20 Filas 25 Filas 50 Filas 100 Filas" at bounding box center [370, 183] width 28 height 10
select select "100"
click at [356, 178] on select "5 Filas 10 Filas 20 Filas 25 Filas 50 Filas 100 Filas" at bounding box center [370, 183] width 28 height 10
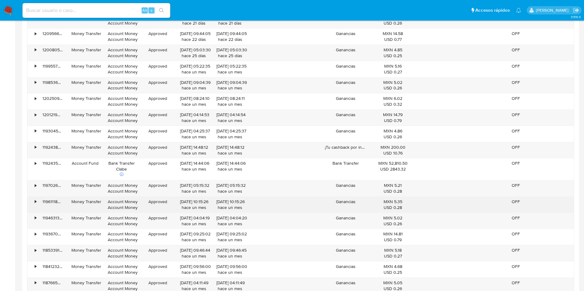
scroll to position [933, 0]
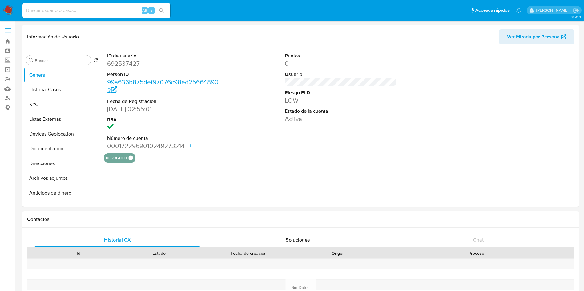
select select "10"
click at [268, 178] on div "ID de usuario 692537427 Person ID 99a636b875def97076c98ed256648902 Fecha de Reg…" at bounding box center [339, 129] width 477 height 158
click at [39, 104] on button "KYC" at bounding box center [60, 104] width 72 height 15
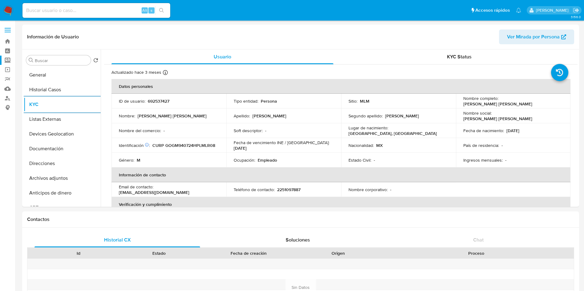
click at [6, 60] on label "Screening" at bounding box center [36, 61] width 73 height 10
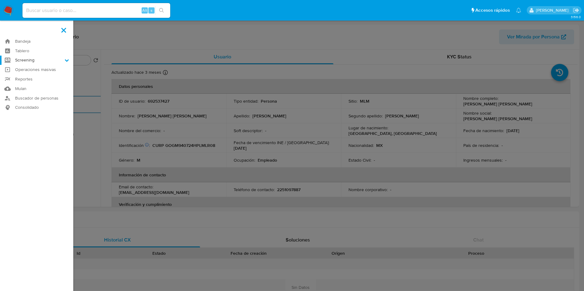
click at [0, 0] on input "Screening" at bounding box center [0, 0] width 0 height 0
click at [32, 84] on link "Herramientas" at bounding box center [36, 85] width 73 height 8
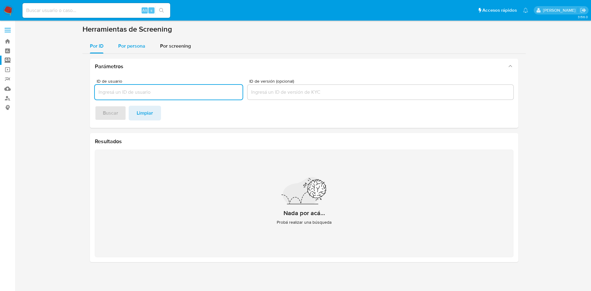
click at [133, 46] on span "Por persona" at bounding box center [131, 45] width 27 height 7
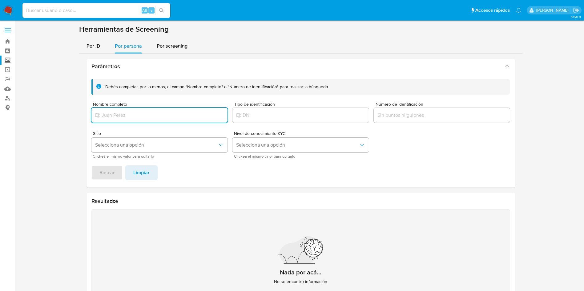
click at [152, 117] on input "Nombre completo" at bounding box center [159, 115] width 136 height 8
type input "[PERSON_NAME]"
click at [108, 173] on span "Buscar" at bounding box center [106, 173] width 15 height 14
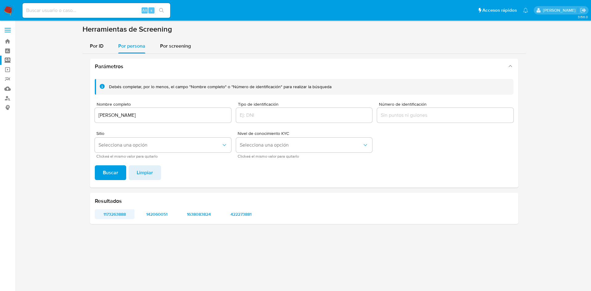
click at [118, 214] on span "1173263888" at bounding box center [114, 214] width 31 height 9
click at [154, 213] on span "142060051" at bounding box center [156, 214] width 31 height 9
click at [196, 213] on span "1638083824" at bounding box center [198, 214] width 31 height 9
click at [233, 210] on span "422273881" at bounding box center [240, 214] width 31 height 9
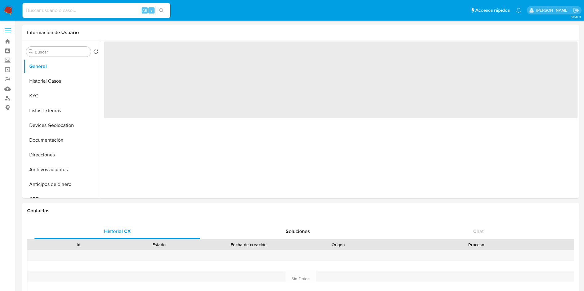
select select "10"
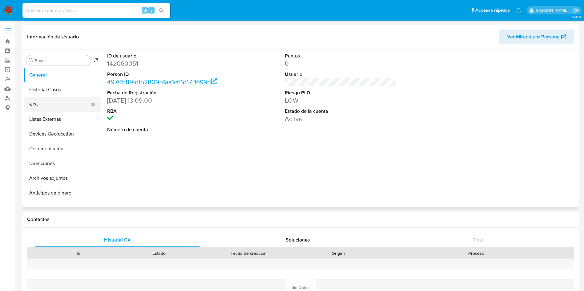
click at [56, 104] on button "KYC" at bounding box center [60, 104] width 72 height 15
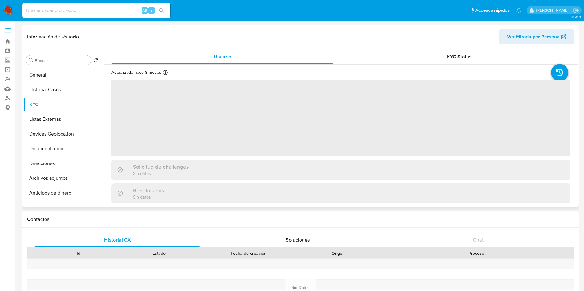
select select "10"
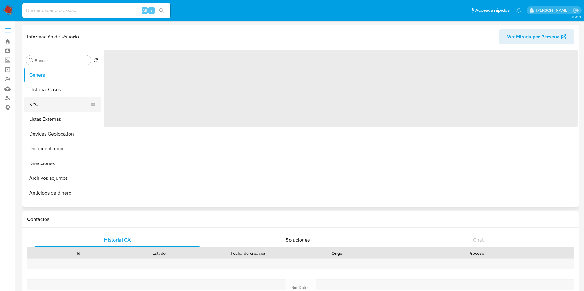
click at [35, 103] on button "KYC" at bounding box center [60, 104] width 72 height 15
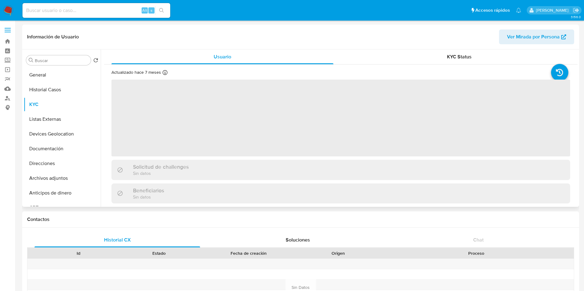
select select "10"
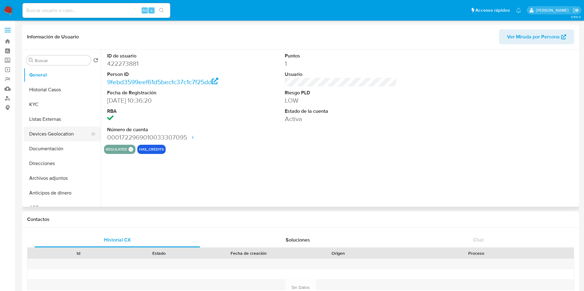
select select "10"
click at [55, 99] on button "KYC" at bounding box center [60, 104] width 72 height 15
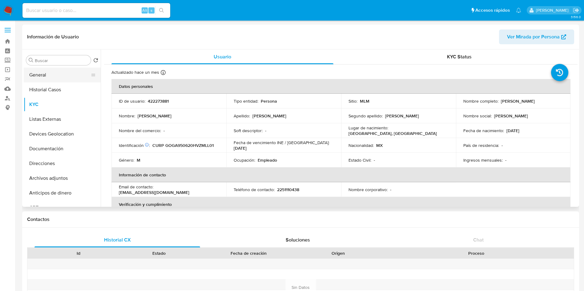
click at [36, 74] on button "General" at bounding box center [60, 75] width 72 height 15
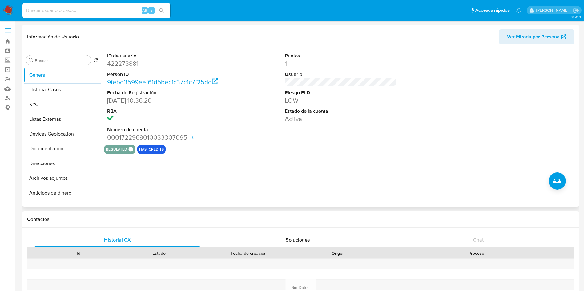
click at [126, 60] on dd "422273881" at bounding box center [163, 63] width 112 height 9
copy dd "422273881"
drag, startPoint x: 56, startPoint y: 83, endPoint x: 64, endPoint y: 92, distance: 11.7
click at [56, 83] on button "Historial Casos" at bounding box center [60, 89] width 72 height 15
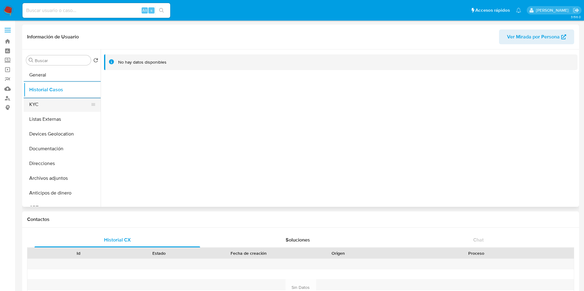
click at [62, 100] on button "KYC" at bounding box center [60, 104] width 72 height 15
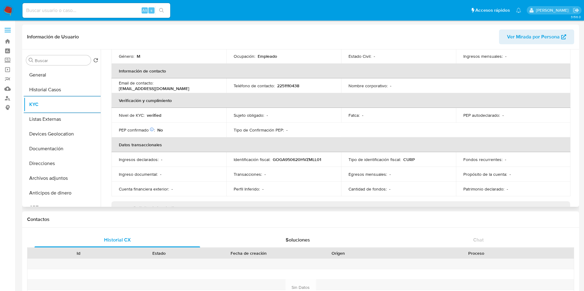
scroll to position [138, 0]
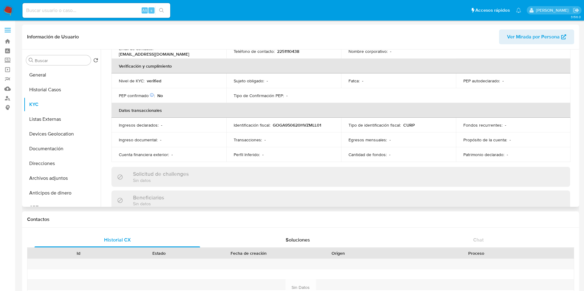
drag, startPoint x: 574, startPoint y: 103, endPoint x: 578, endPoint y: 114, distance: 10.8
click at [578, 114] on div "Buscar Volver al orden por defecto General Historial Casos KYC Listas Externas …" at bounding box center [300, 129] width 557 height 158
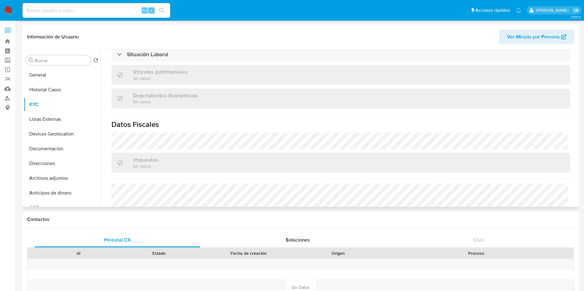
scroll to position [331, 0]
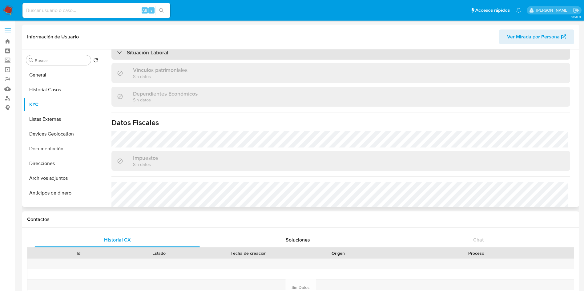
click at [207, 57] on div "Situación Laboral" at bounding box center [340, 53] width 458 height 14
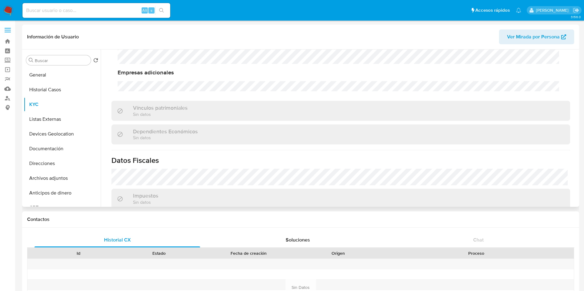
scroll to position [470, 0]
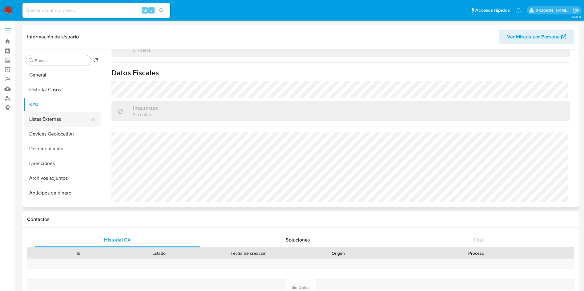
click at [39, 121] on button "Listas Externas" at bounding box center [60, 119] width 72 height 15
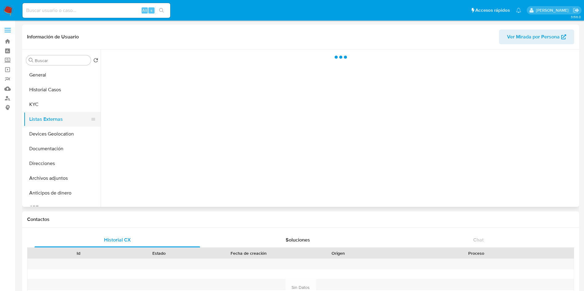
scroll to position [0, 0]
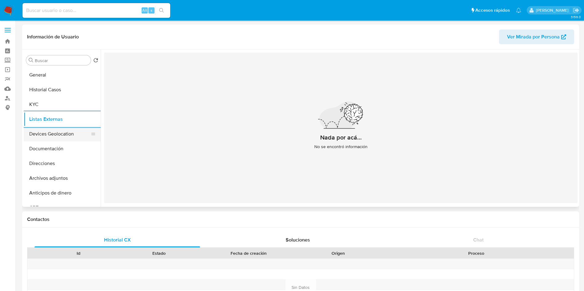
click at [64, 135] on button "Devices Geolocation" at bounding box center [60, 134] width 72 height 15
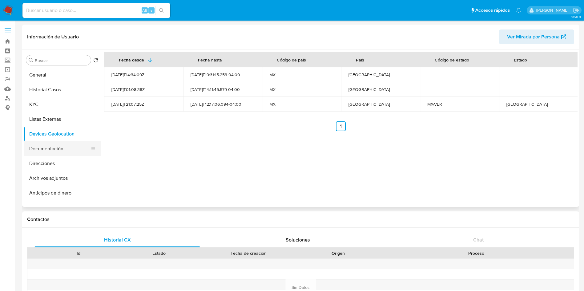
click at [33, 146] on button "Documentación" at bounding box center [60, 149] width 72 height 15
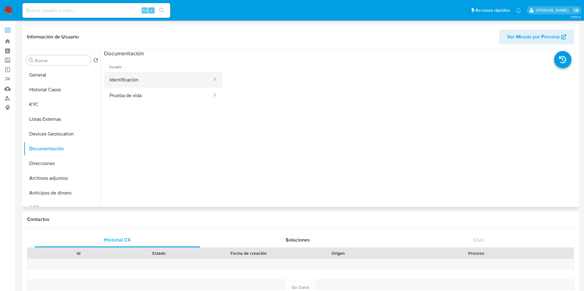
click at [142, 78] on button "Identificación" at bounding box center [158, 80] width 109 height 16
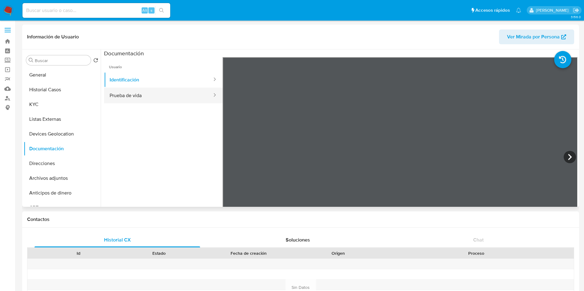
click at [171, 92] on button "Prueba de vida" at bounding box center [158, 96] width 109 height 16
click at [158, 137] on ul "Usuario Identificación Prueba de vida" at bounding box center [163, 145] width 118 height 177
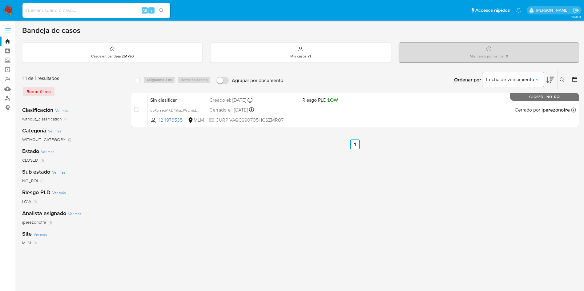
click at [6, 9] on img at bounding box center [8, 10] width 10 height 10
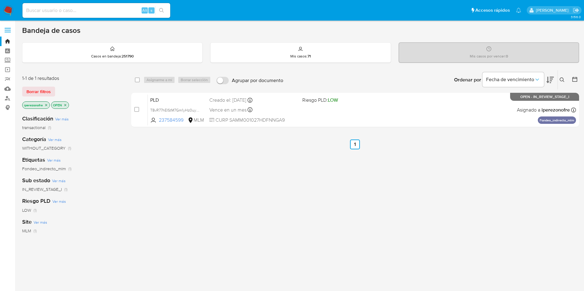
click at [564, 78] on icon at bounding box center [561, 80] width 5 height 5
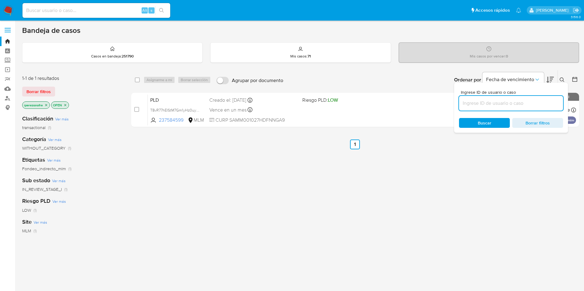
click at [505, 106] on input at bounding box center [511, 103] width 104 height 8
type input "692537427"
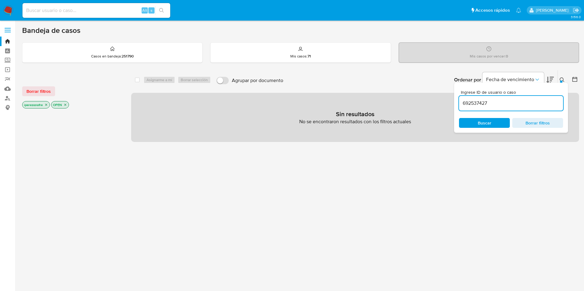
click at [476, 125] on span "Buscar" at bounding box center [484, 123] width 42 height 9
click at [48, 106] on icon "close-filter" at bounding box center [46, 105] width 4 height 4
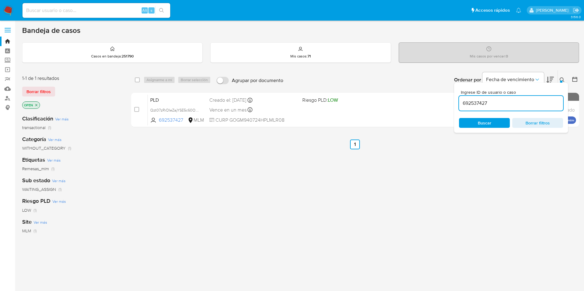
click at [36, 104] on icon "close-filter" at bounding box center [36, 105] width 4 height 4
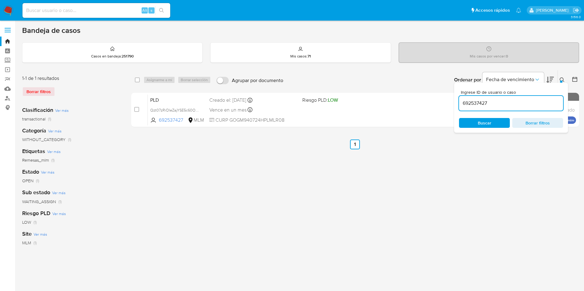
click at [496, 121] on span "Buscar" at bounding box center [484, 123] width 42 height 9
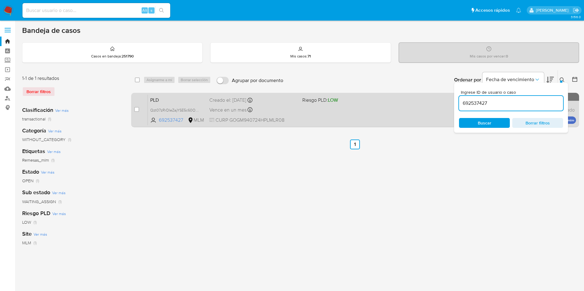
click at [132, 111] on div "case-item-checkbox No es posible asignar el caso PLD Qzt07zRrDIeZajYSE5c60O8w 6…" at bounding box center [355, 110] width 448 height 34
click at [137, 109] on input "checkbox" at bounding box center [136, 109] width 5 height 5
checkbox input "true"
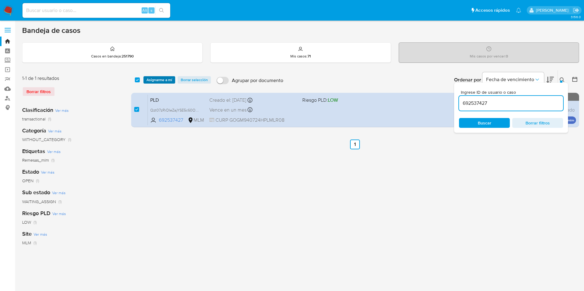
click at [155, 78] on span "Asignarme a mí" at bounding box center [159, 80] width 26 height 6
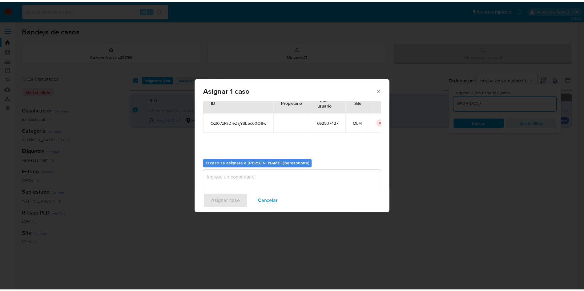
scroll to position [32, 0]
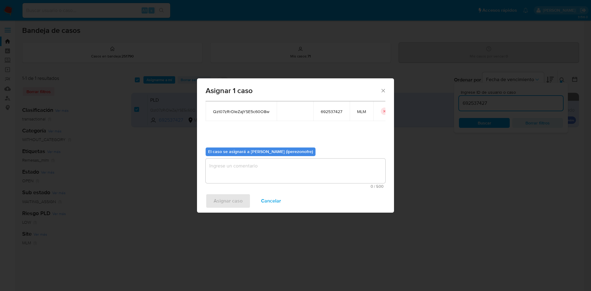
click at [305, 173] on textarea "assign-modal" at bounding box center [296, 171] width 180 height 25
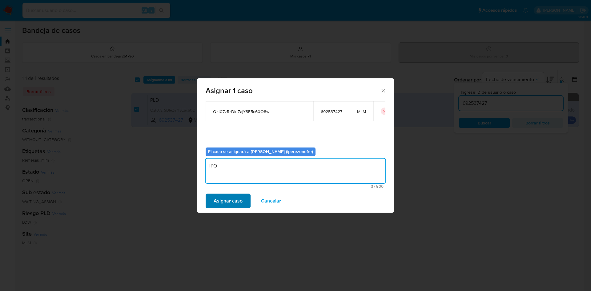
type textarea "IPO"
click at [217, 199] on span "Asignar caso" at bounding box center [228, 201] width 29 height 14
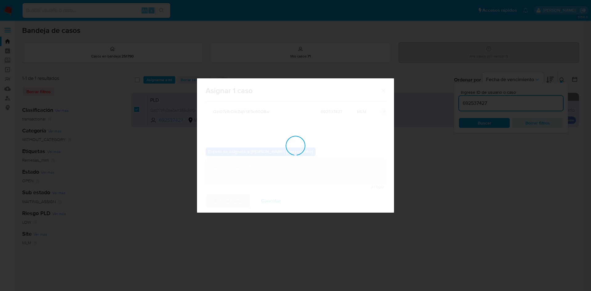
checkbox input "false"
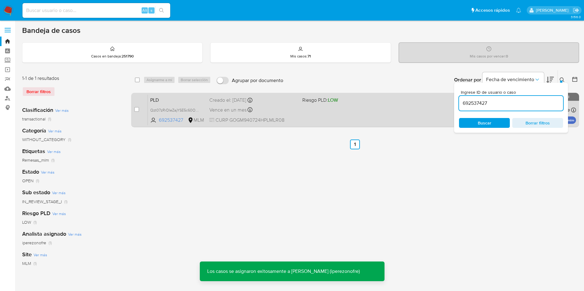
click at [285, 114] on div "PLD Qzt07zRrDIeZajYSE5c60O8w 692537427 MLM Riesgo PLD: LOW Creado el: [DATE] Cr…" at bounding box center [362, 109] width 428 height 31
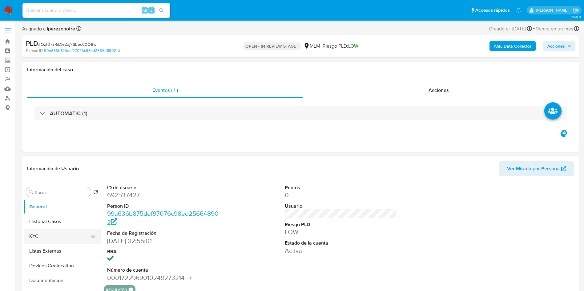
click at [42, 233] on button "KYC" at bounding box center [60, 236] width 72 height 15
select select "10"
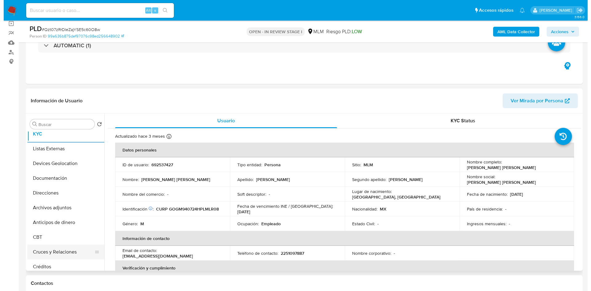
scroll to position [92, 0]
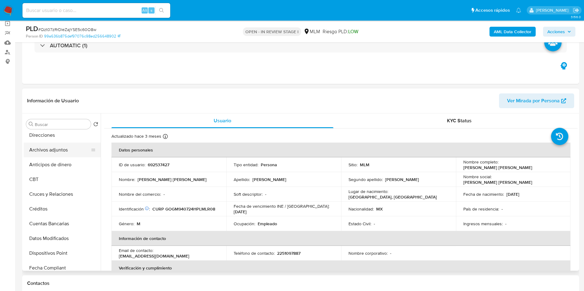
click at [56, 147] on button "Archivos adjuntos" at bounding box center [60, 150] width 72 height 15
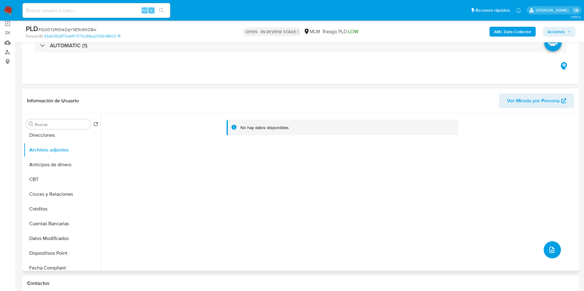
click at [549, 248] on icon "upload-file" at bounding box center [551, 249] width 7 height 7
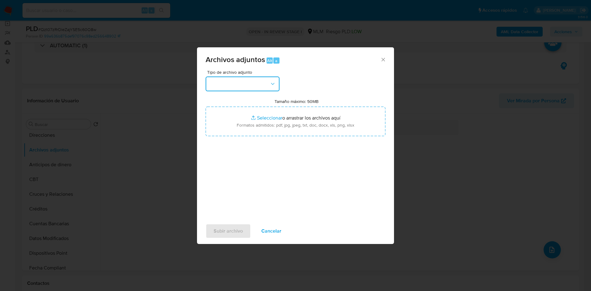
click at [268, 82] on button "button" at bounding box center [243, 84] width 74 height 15
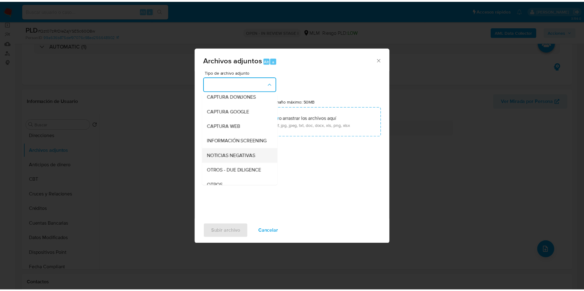
scroll to position [46, 0]
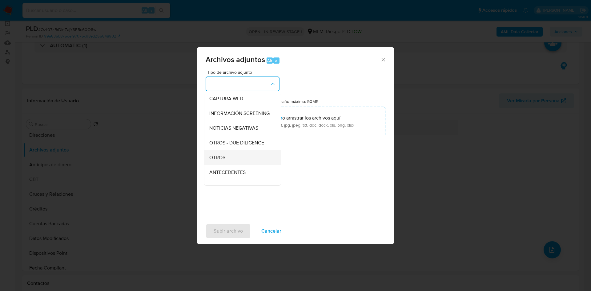
click at [229, 165] on div "OTROS" at bounding box center [240, 157] width 63 height 15
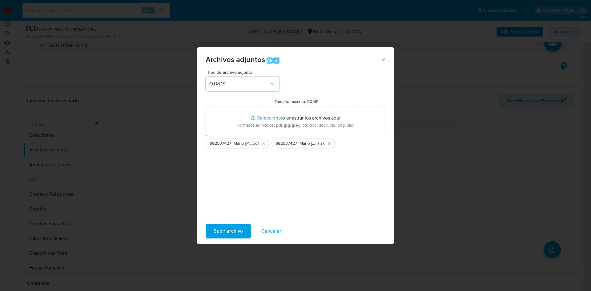
click at [234, 232] on span "Subir archivo" at bounding box center [228, 232] width 29 height 14
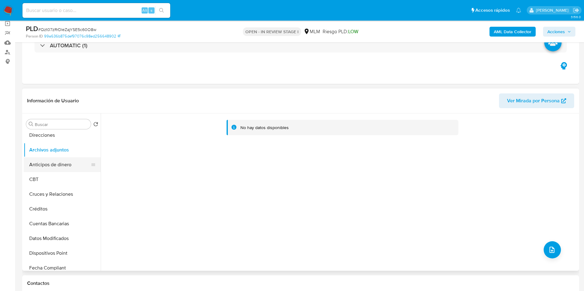
click at [53, 164] on button "Anticipos de dinero" at bounding box center [60, 165] width 72 height 15
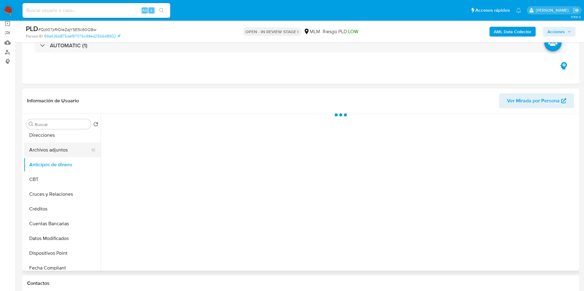
click at [61, 146] on button "Archivos adjuntos" at bounding box center [60, 150] width 72 height 15
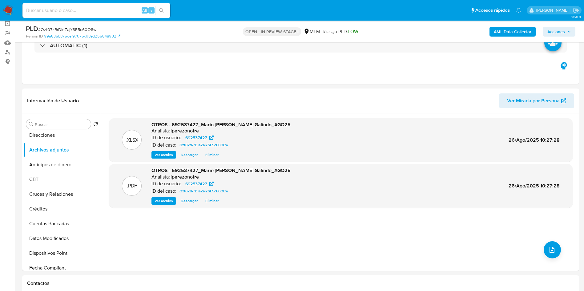
click at [566, 27] on span "Acciones" at bounding box center [559, 31] width 24 height 9
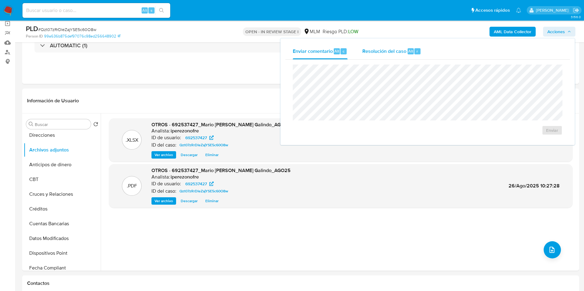
click at [377, 51] on span "Resolución del caso" at bounding box center [384, 50] width 44 height 7
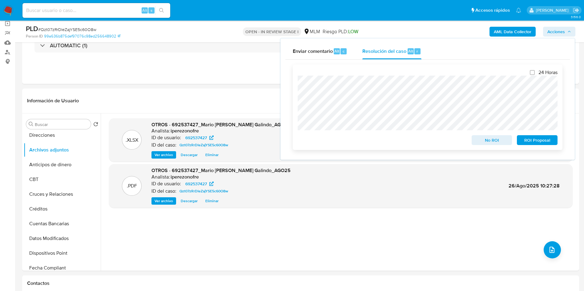
click at [485, 139] on span "No ROI" at bounding box center [492, 140] width 32 height 9
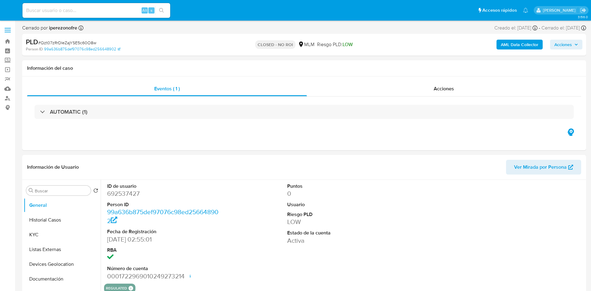
select select "10"
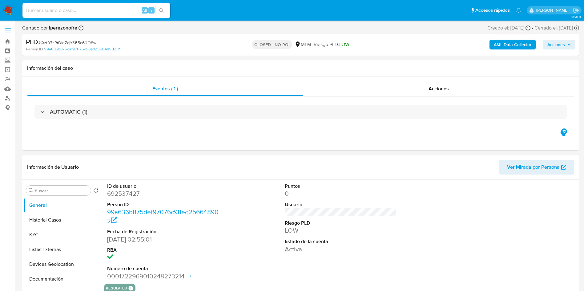
click at [102, 9] on input at bounding box center [96, 10] width 148 height 8
paste input "784126596"
type input "784126596"
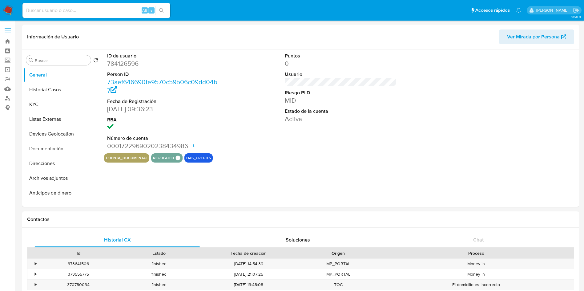
select select "10"
click at [47, 84] on button "Historial Casos" at bounding box center [60, 89] width 72 height 15
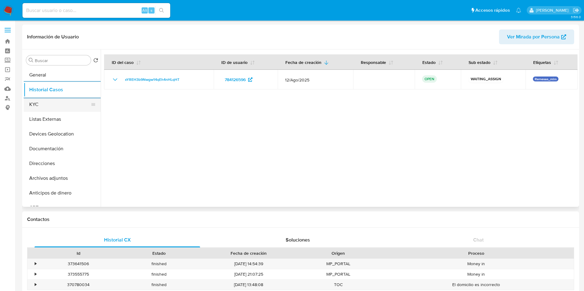
click at [47, 106] on button "KYC" at bounding box center [60, 104] width 72 height 15
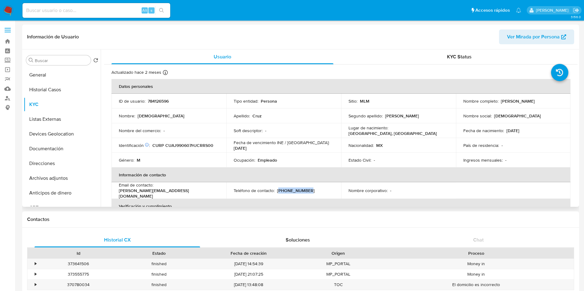
drag, startPoint x: 304, startPoint y: 190, endPoint x: 277, endPoint y: 190, distance: 27.1
click at [277, 190] on div "Teléfono de contacto : (33) 11573148" at bounding box center [284, 191] width 100 height 6
copy p "33) 11573148"
drag, startPoint x: 155, startPoint y: 189, endPoint x: 205, endPoint y: 192, distance: 49.3
click at [205, 192] on div "Email de contacto : arceo.zurdoo@gmail.com" at bounding box center [169, 190] width 100 height 17
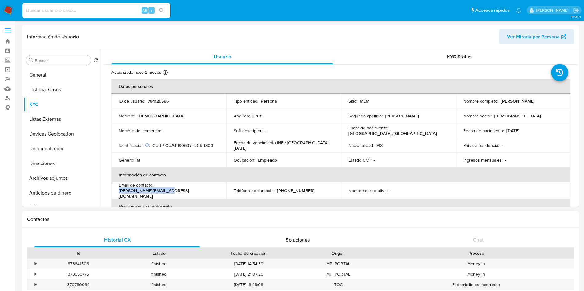
copy p "arceo.zurdoo@gmail.com"
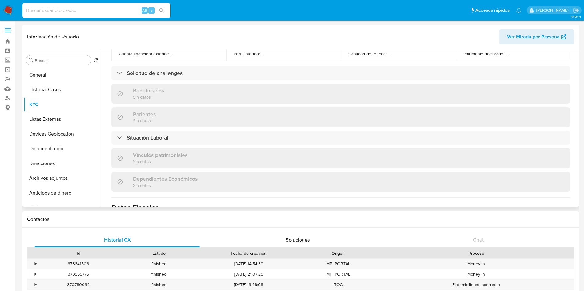
scroll to position [287, 0]
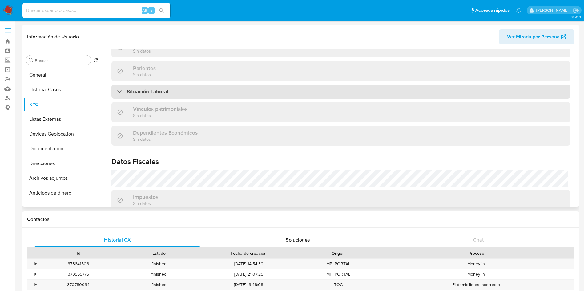
click at [329, 85] on div "Situación Laboral" at bounding box center [340, 92] width 458 height 14
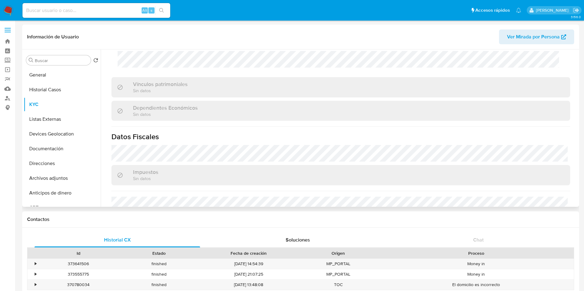
scroll to position [464, 0]
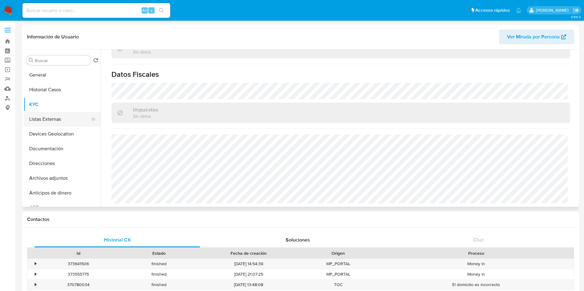
click at [63, 126] on button "Listas Externas" at bounding box center [60, 119] width 72 height 15
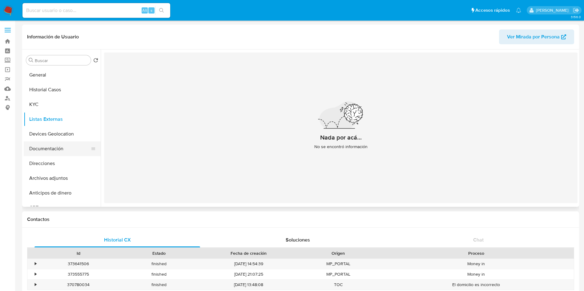
drag, startPoint x: 50, startPoint y: 143, endPoint x: 59, endPoint y: 142, distance: 9.4
click at [50, 143] on button "Documentación" at bounding box center [60, 149] width 72 height 15
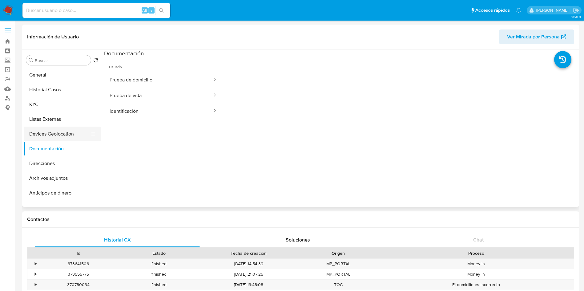
click at [60, 131] on button "Devices Geolocation" at bounding box center [60, 134] width 72 height 15
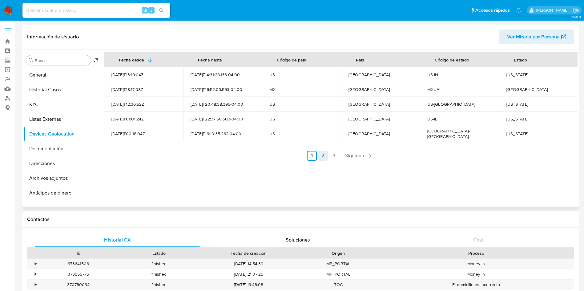
click at [320, 153] on link "2" at bounding box center [323, 156] width 10 height 10
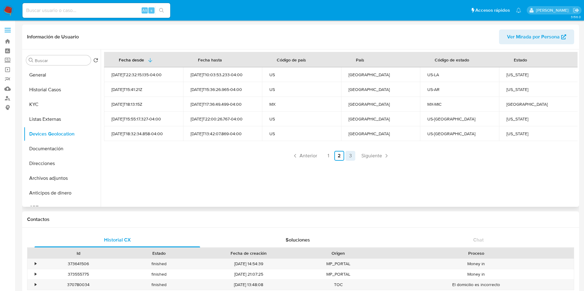
click at [346, 155] on link "3" at bounding box center [350, 156] width 10 height 10
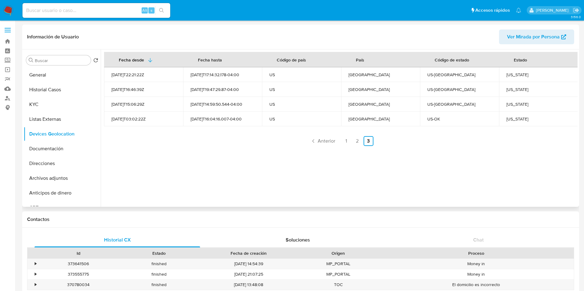
click at [515, 122] on div "Oklahoma" at bounding box center [538, 119] width 64 height 6
copy div "Oklahoma"
click at [512, 106] on div "Michigan" at bounding box center [538, 105] width 64 height 6
click at [511, 106] on div "Michigan" at bounding box center [538, 105] width 64 height 6
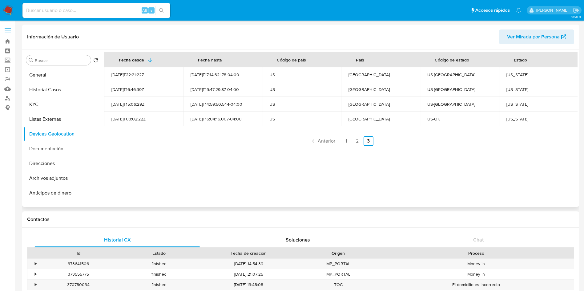
click at [515, 102] on div "Michigan" at bounding box center [538, 105] width 64 height 6
copy div "Michigan"
click at [517, 88] on div "Tennessee" at bounding box center [538, 90] width 64 height 6
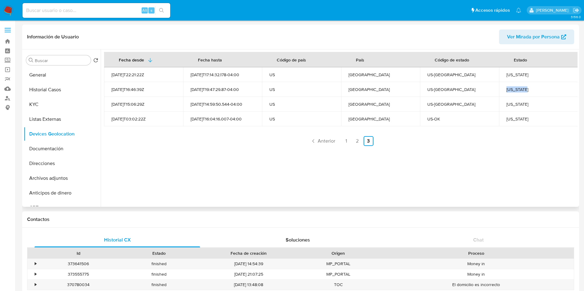
copy div "Tennessee"
click at [514, 71] on td "Ohio" at bounding box center [538, 74] width 79 height 15
click at [507, 73] on div "Ohio" at bounding box center [538, 75] width 64 height 6
copy div "Ohio"
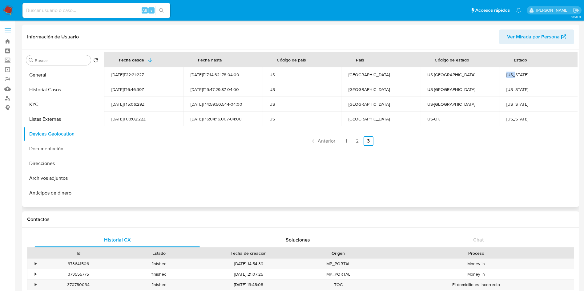
click at [357, 142] on link "2" at bounding box center [357, 141] width 10 height 10
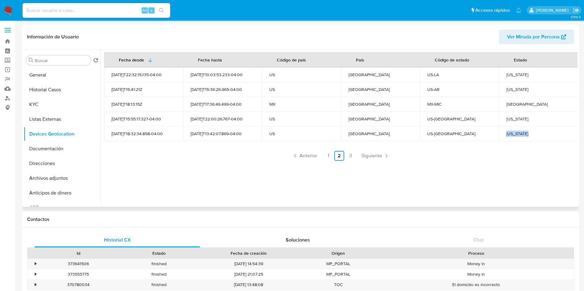
drag, startPoint x: 534, startPoint y: 135, endPoint x: 501, endPoint y: 136, distance: 32.6
click at [501, 136] on td "New Mexico" at bounding box center [538, 133] width 79 height 15
copy div "New Mexico"
click at [513, 118] on div "California" at bounding box center [538, 119] width 64 height 6
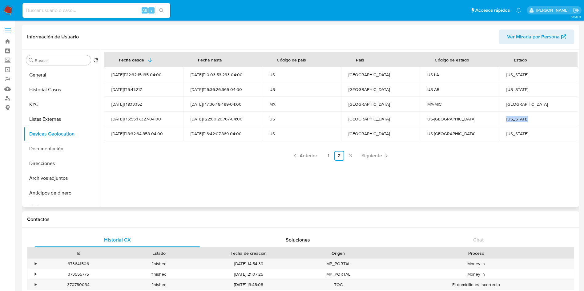
copy div "California"
click at [517, 102] on div "Michoacán" at bounding box center [538, 105] width 64 height 6
copy div "Michoacán"
click at [512, 89] on div "Arkansas" at bounding box center [538, 90] width 64 height 6
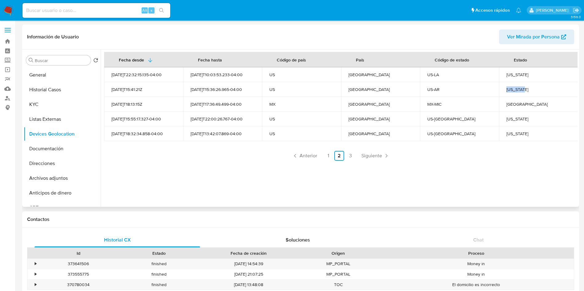
click at [512, 89] on div "Arkansas" at bounding box center [538, 90] width 64 height 6
copy div "Arkansas"
click at [509, 73] on div "Louisiana" at bounding box center [538, 75] width 64 height 6
click at [510, 73] on div "Louisiana" at bounding box center [538, 75] width 64 height 6
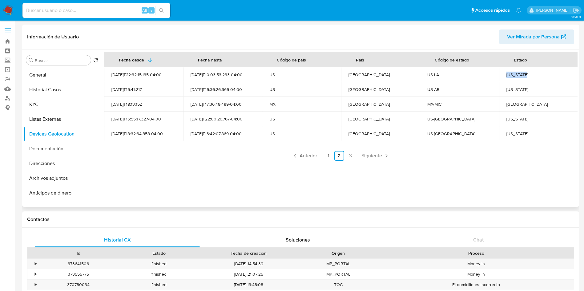
click at [510, 73] on div "Louisiana" at bounding box center [538, 75] width 64 height 6
click at [326, 152] on link "1" at bounding box center [328, 156] width 10 height 10
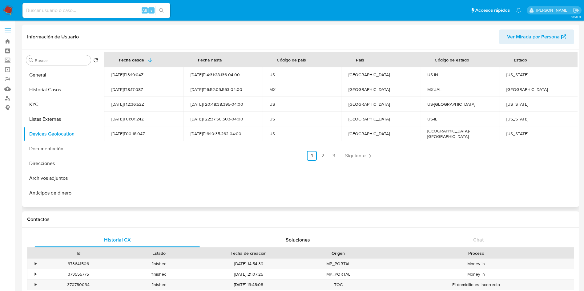
click at [511, 135] on div "Texas" at bounding box center [538, 134] width 64 height 6
click at [513, 121] on div "Illinois" at bounding box center [538, 119] width 64 height 6
click at [513, 102] on div "Missouri" at bounding box center [538, 105] width 64 height 6
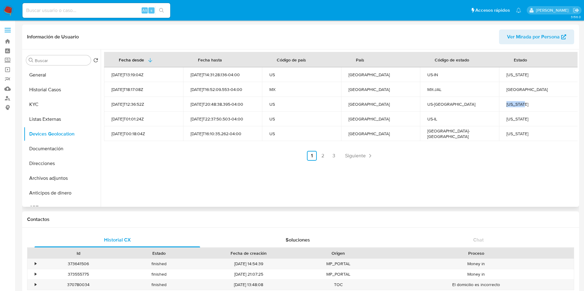
click at [513, 102] on div "Missouri" at bounding box center [538, 105] width 64 height 6
click at [514, 73] on div "Indiana" at bounding box center [538, 75] width 64 height 6
click at [505, 85] on td "Jalisco" at bounding box center [538, 89] width 79 height 15
click at [508, 88] on div "Jalisco" at bounding box center [538, 90] width 64 height 6
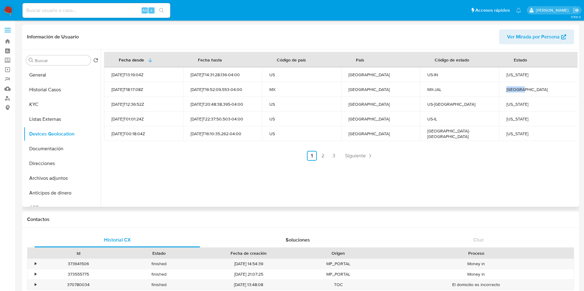
click at [508, 88] on div "Jalisco" at bounding box center [538, 90] width 64 height 6
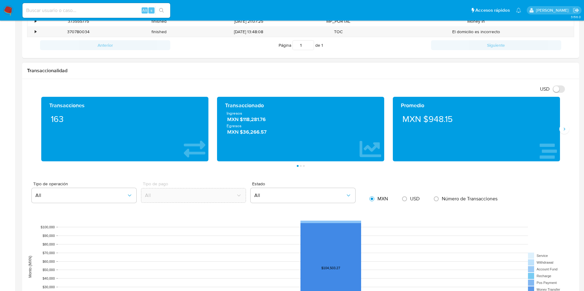
scroll to position [277, 0]
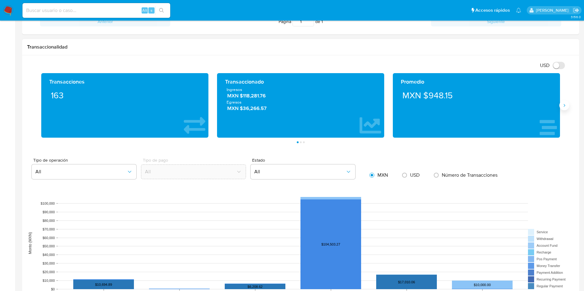
click at [565, 106] on icon "Siguiente" at bounding box center [563, 105] width 5 height 5
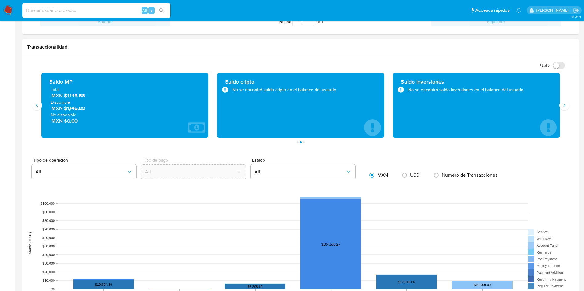
drag, startPoint x: 83, startPoint y: 98, endPoint x: 65, endPoint y: 95, distance: 17.7
click at [65, 95] on span "MXN $1,145.88" at bounding box center [124, 96] width 147 height 7
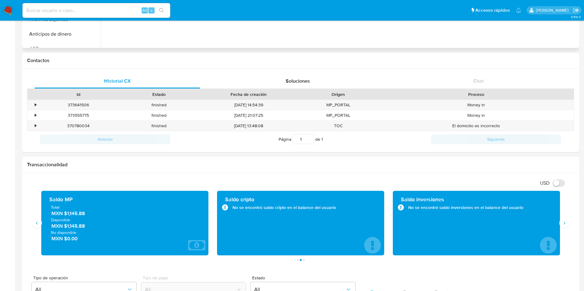
scroll to position [46, 0]
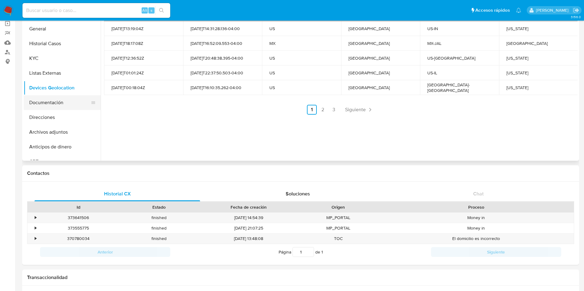
click at [37, 103] on button "Documentación" at bounding box center [60, 102] width 72 height 15
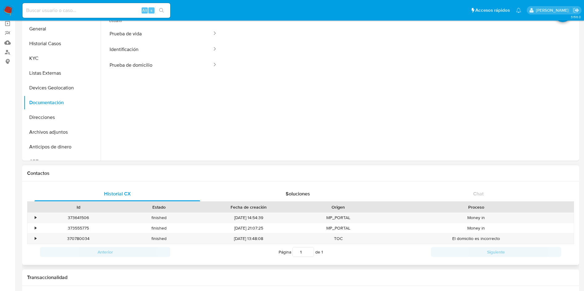
scroll to position [0, 0]
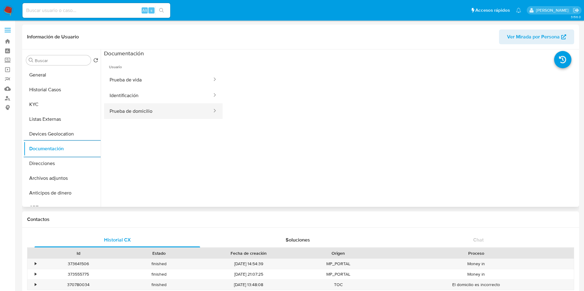
click at [149, 105] on button "Prueba de domicilio" at bounding box center [158, 111] width 109 height 16
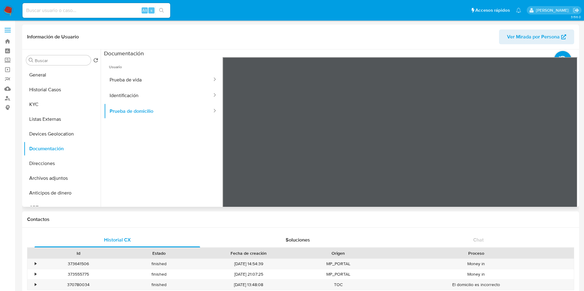
click at [558, 116] on div at bounding box center [399, 158] width 355 height 202
click at [153, 96] on button "Identificación" at bounding box center [158, 96] width 109 height 16
click at [565, 155] on icon at bounding box center [569, 157] width 12 height 12
click at [177, 78] on button "Prueba de vida" at bounding box center [158, 80] width 109 height 16
click at [54, 158] on button "Direcciones" at bounding box center [60, 163] width 72 height 15
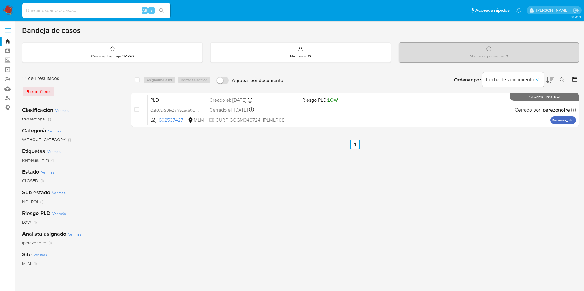
click at [487, 191] on div "select-all-cases-checkbox Asignarme a mí Borrar selección Agrupar por documento…" at bounding box center [355, 205] width 448 height 270
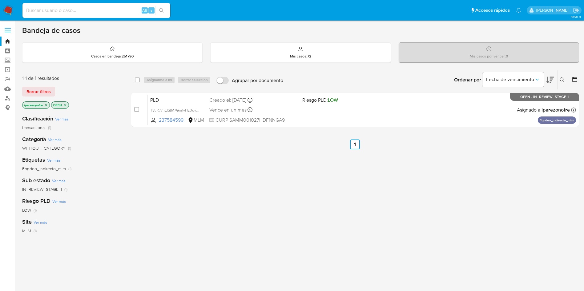
click at [53, 14] on input at bounding box center [96, 10] width 148 height 8
paste input "CRJE1232661"
type input "CRJE1232661"
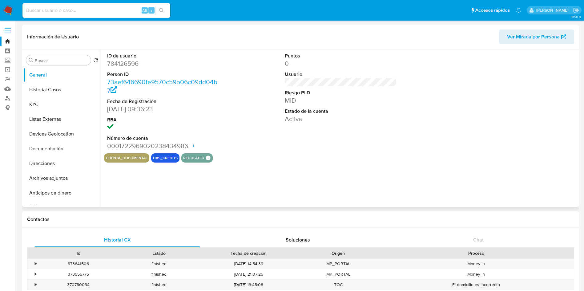
select select "10"
